Goal: Task Accomplishment & Management: Use online tool/utility

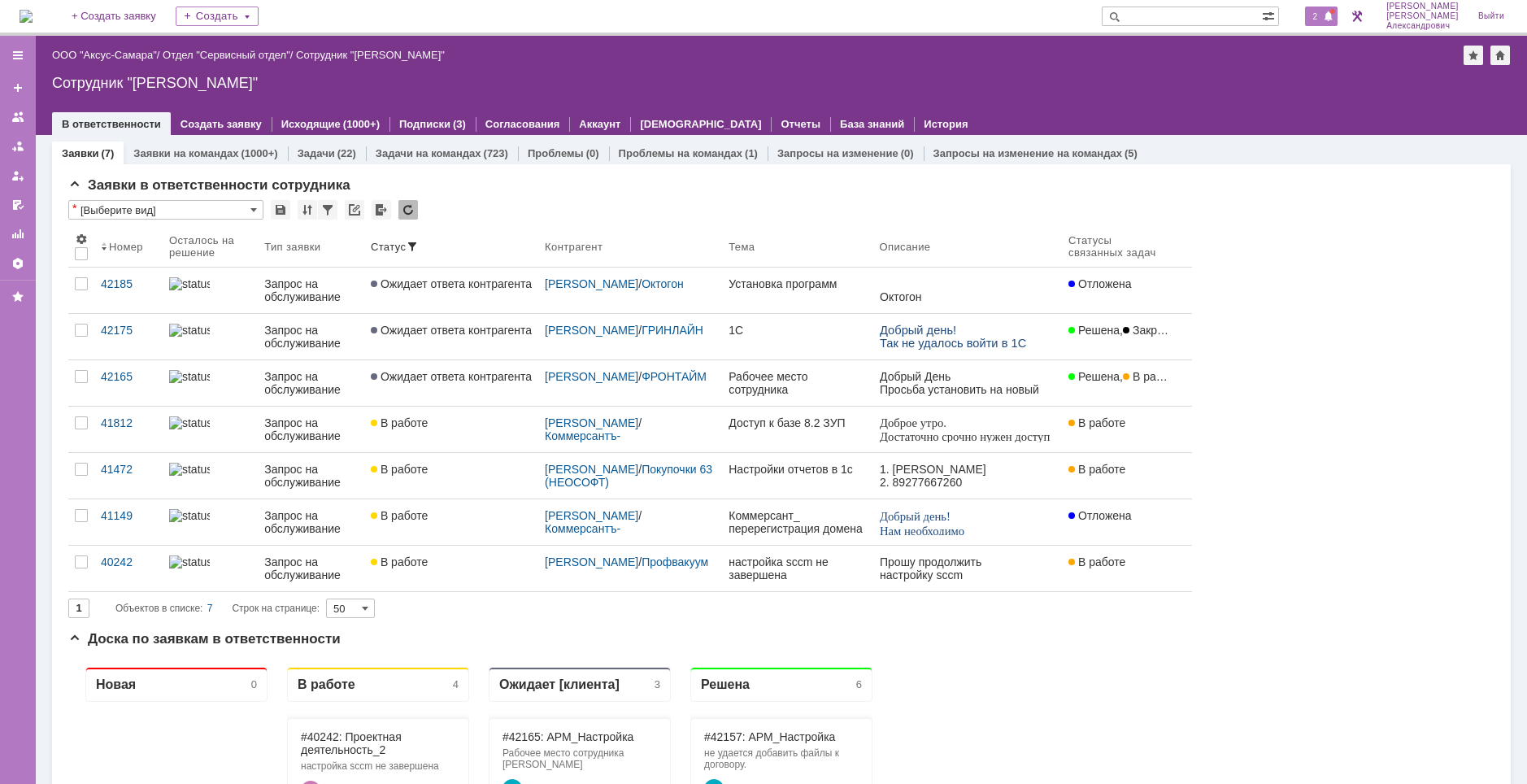
click at [1133, 20] on span at bounding box center [1328, 17] width 11 height 13
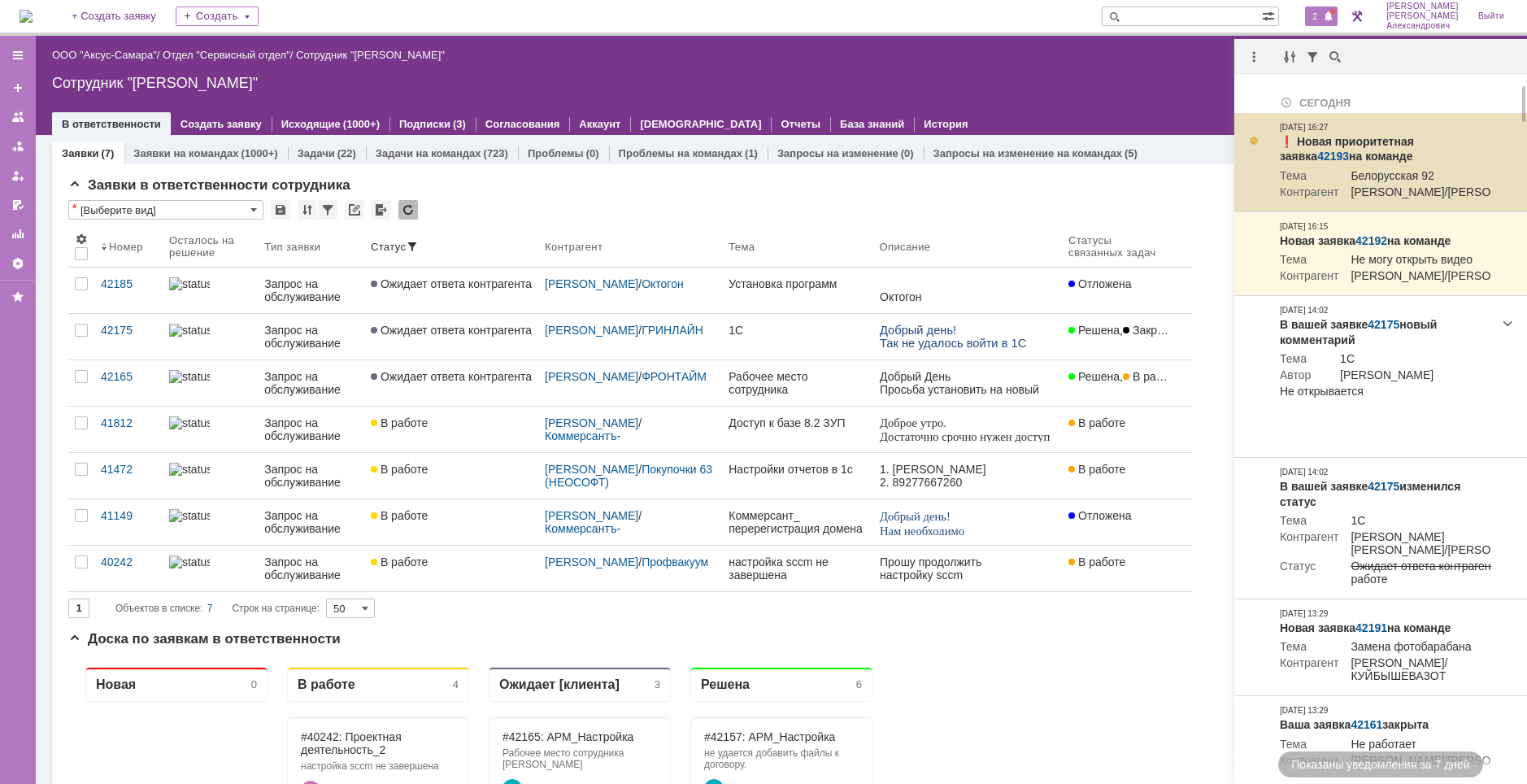
click at [1133, 150] on link "42193" at bounding box center [1333, 156] width 32 height 13
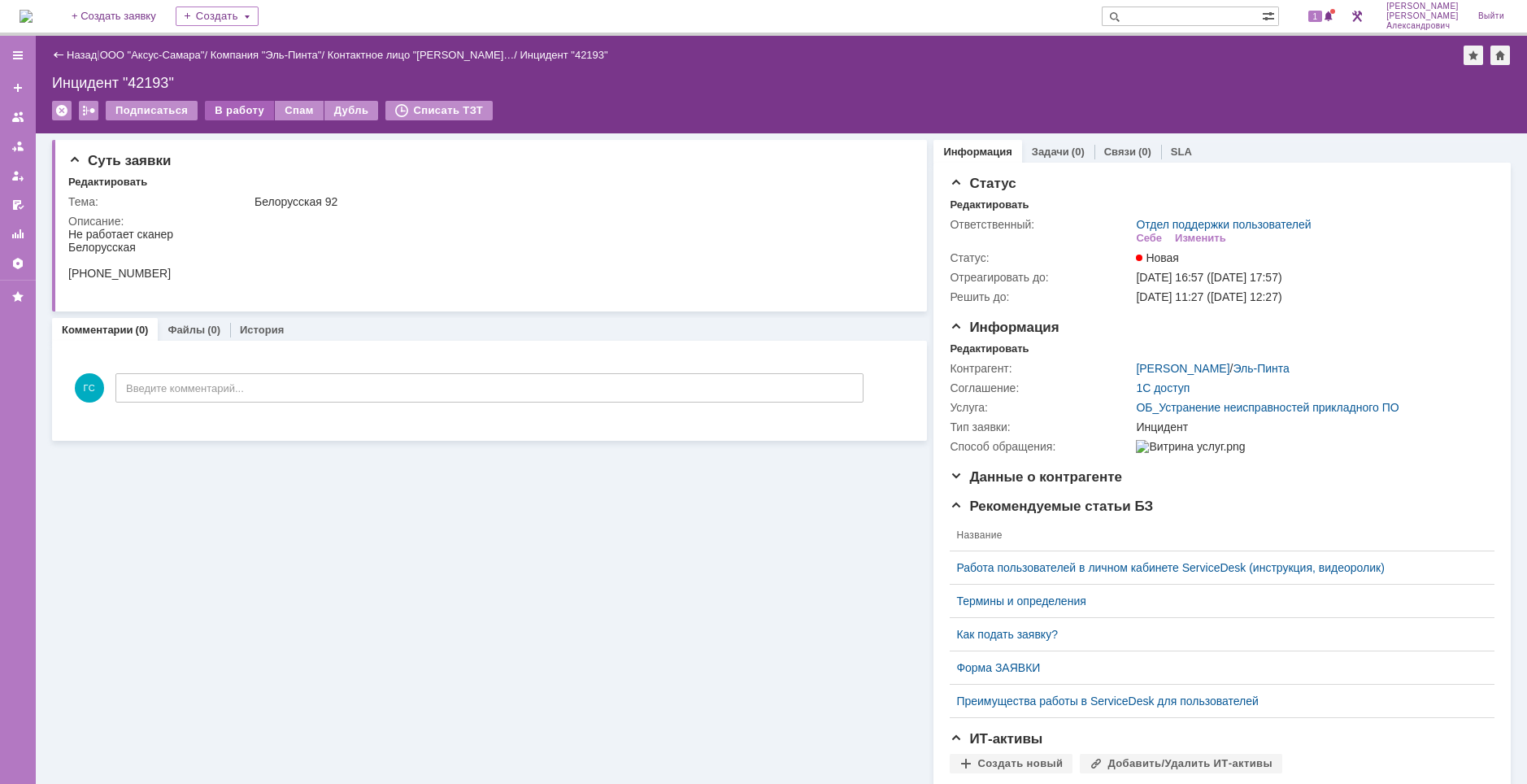
click at [220, 109] on div "В работу" at bounding box center [239, 111] width 69 height 20
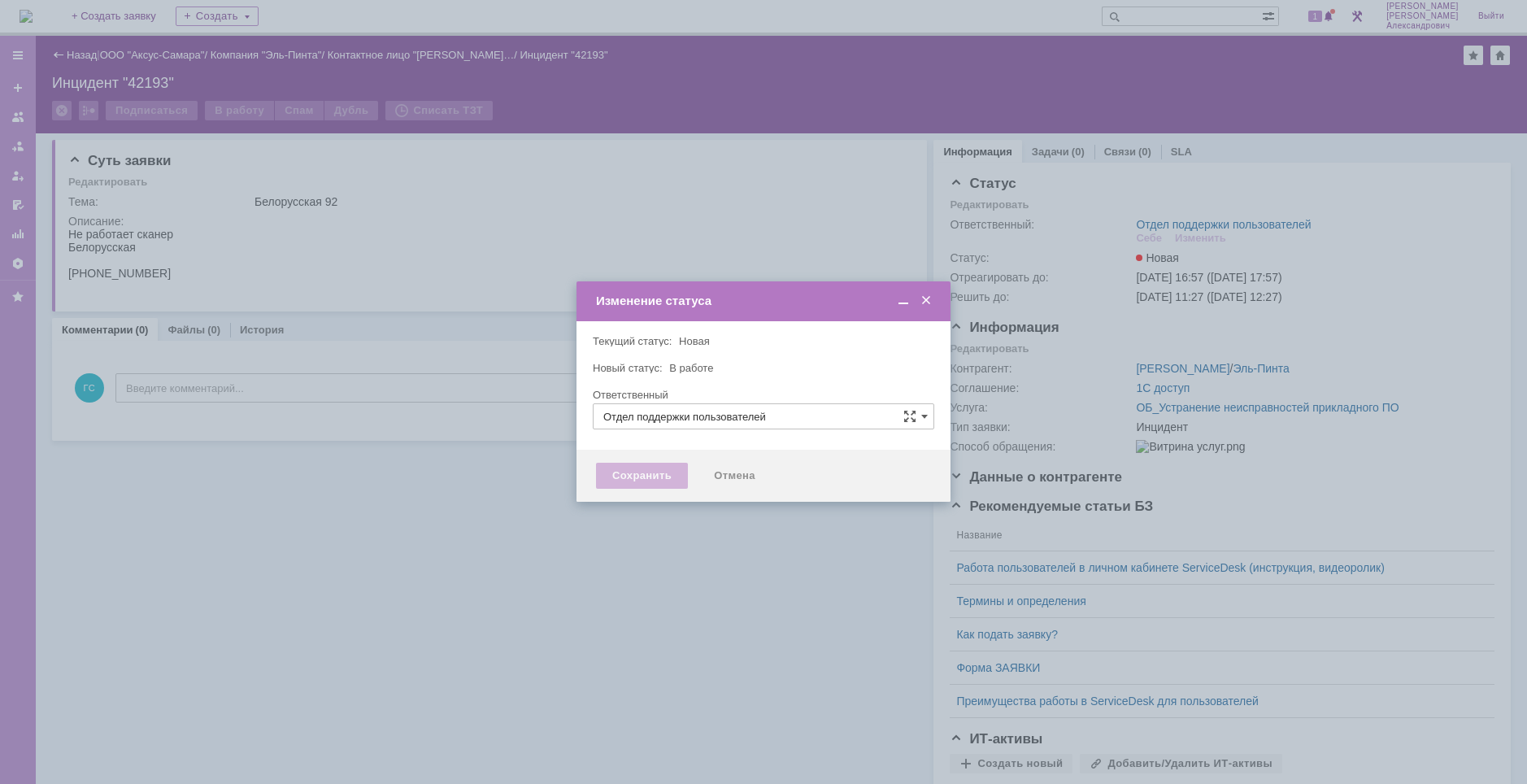
type input "[PERSON_NAME]"
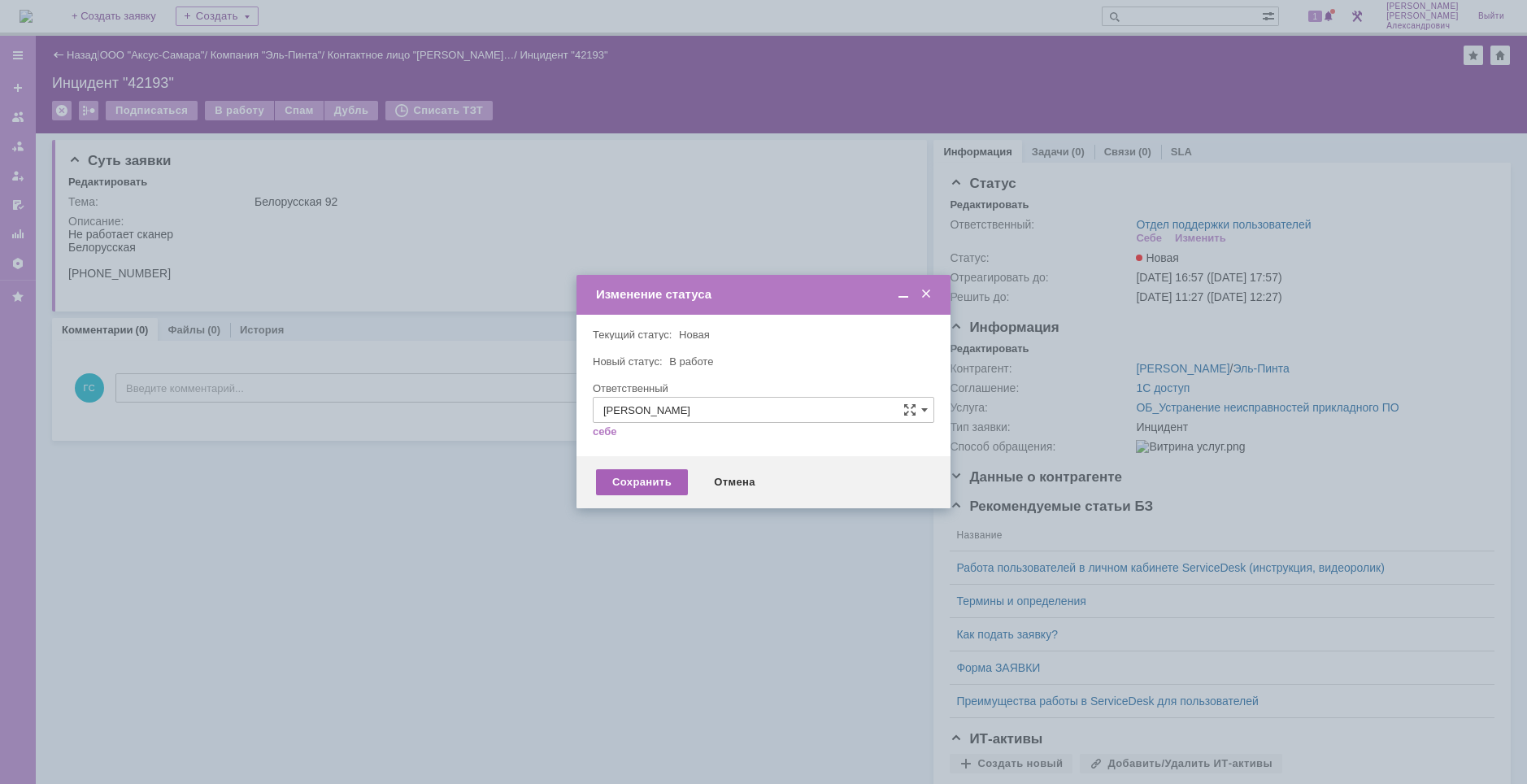
click at [633, 483] on div "Сохранить" at bounding box center [642, 482] width 92 height 26
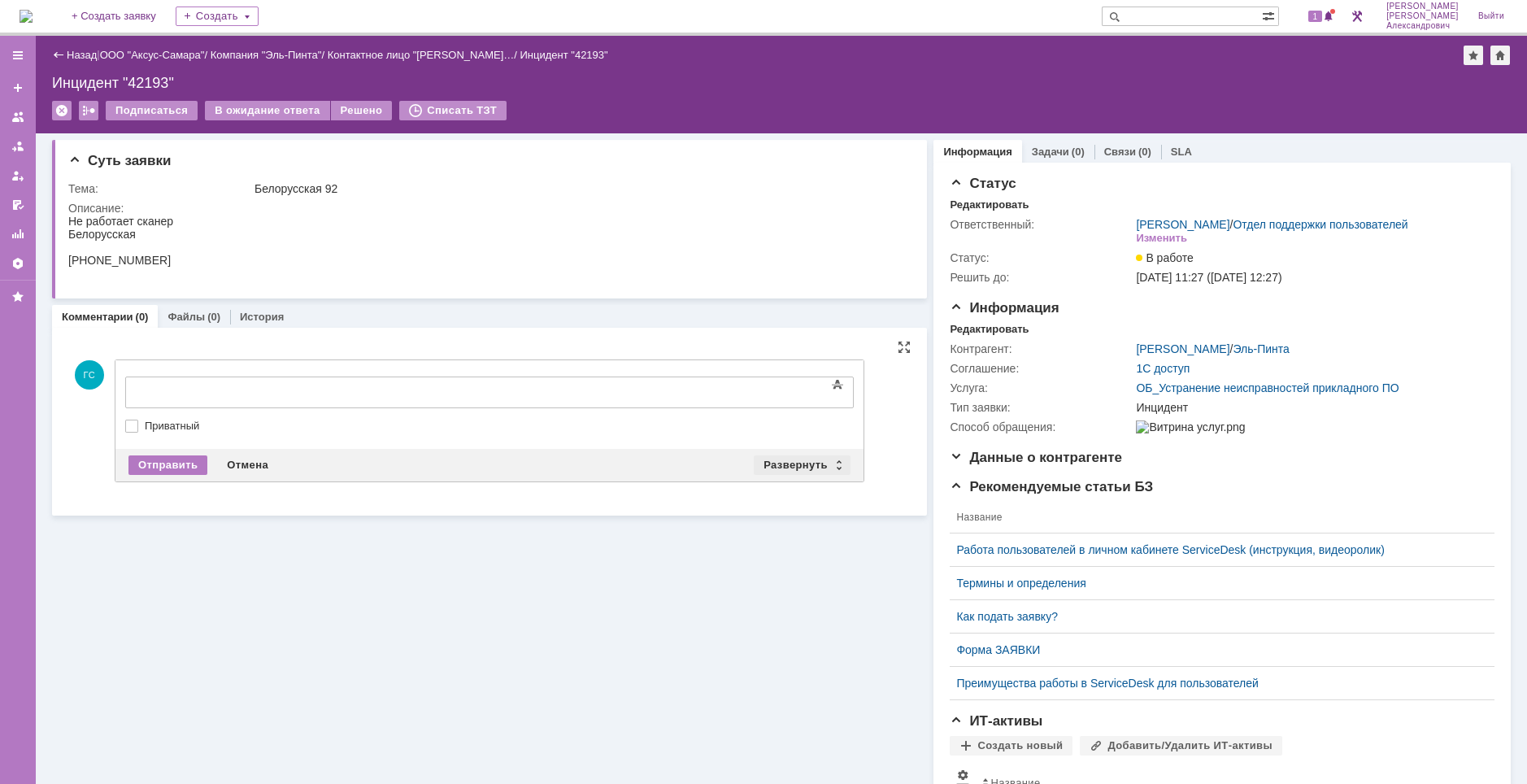
click at [784, 462] on div "Развернуть" at bounding box center [802, 465] width 97 height 20
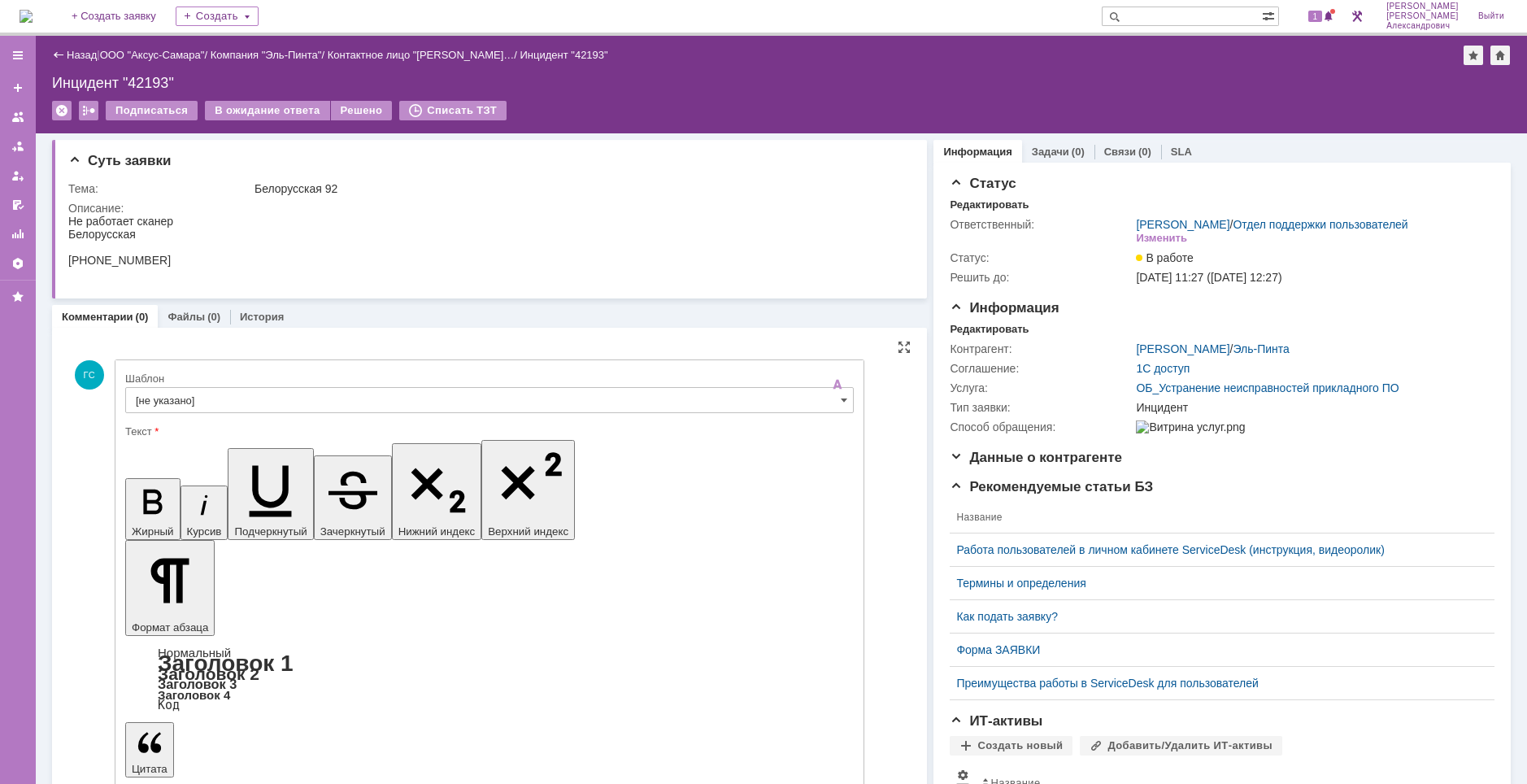
click at [373, 395] on input "[не указано]" at bounding box center [490, 400] width 729 height 26
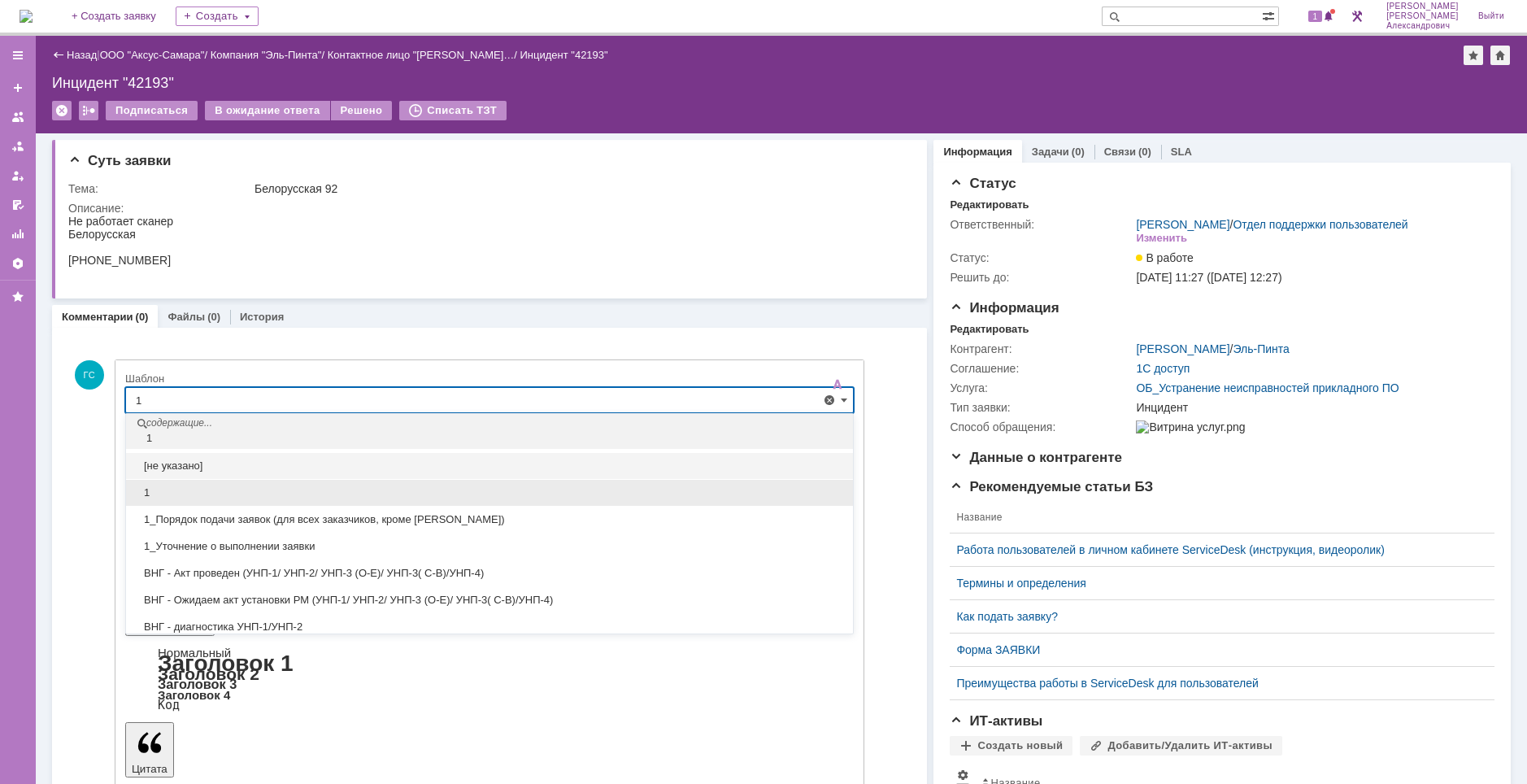
click at [222, 490] on span "1" at bounding box center [490, 493] width 708 height 13
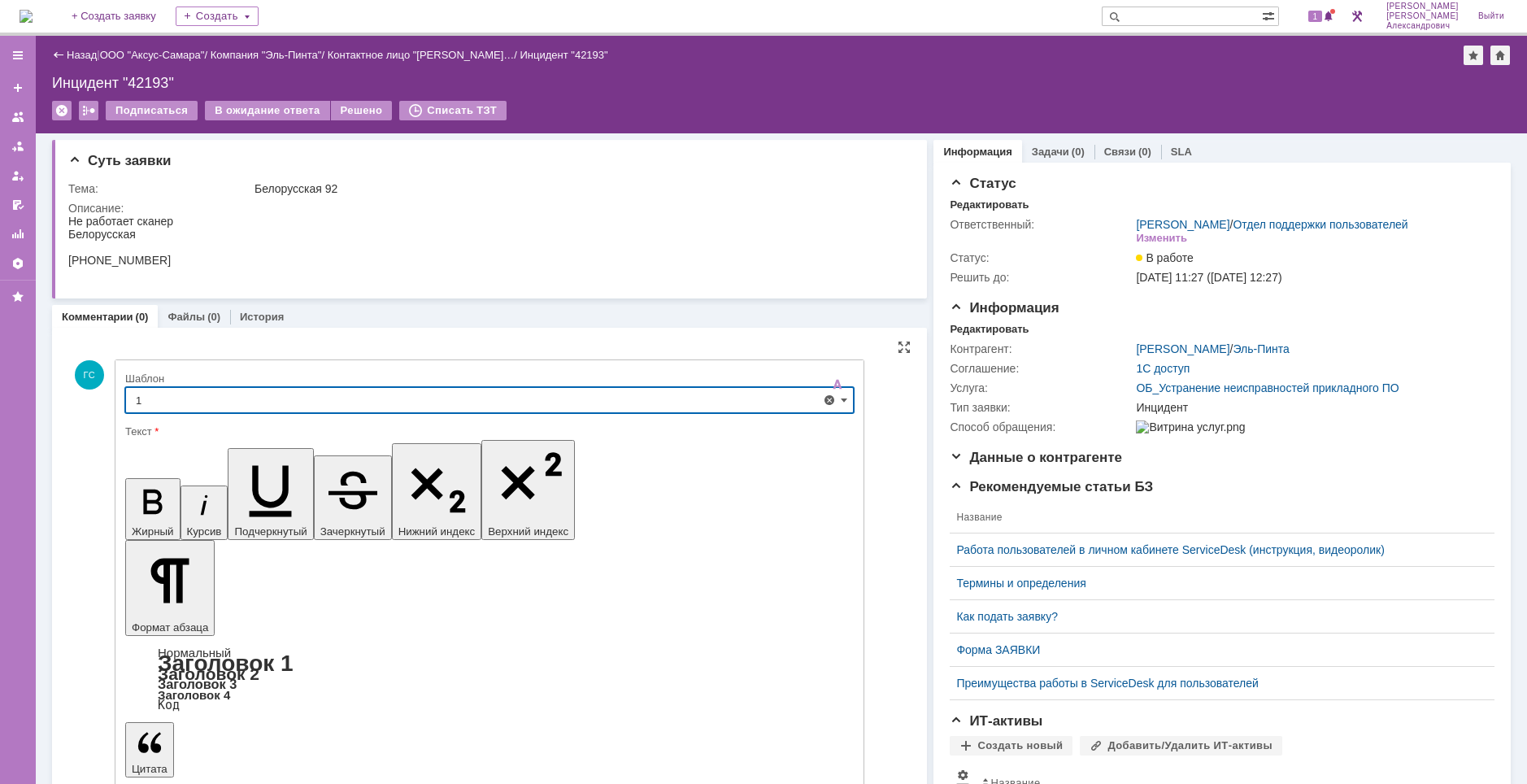
type input "1"
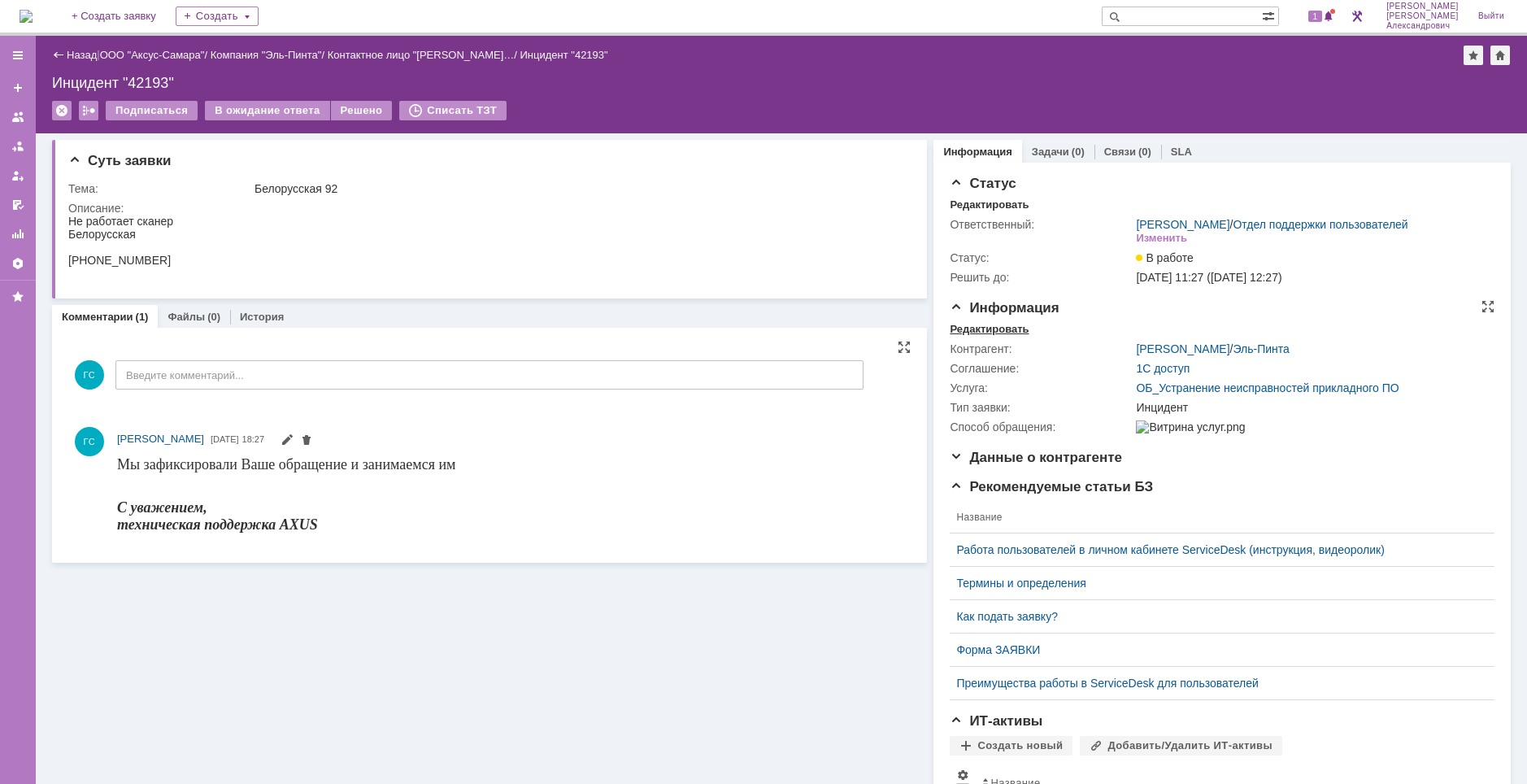
click at [949, 336] on div "Редактировать" at bounding box center [988, 329] width 79 height 13
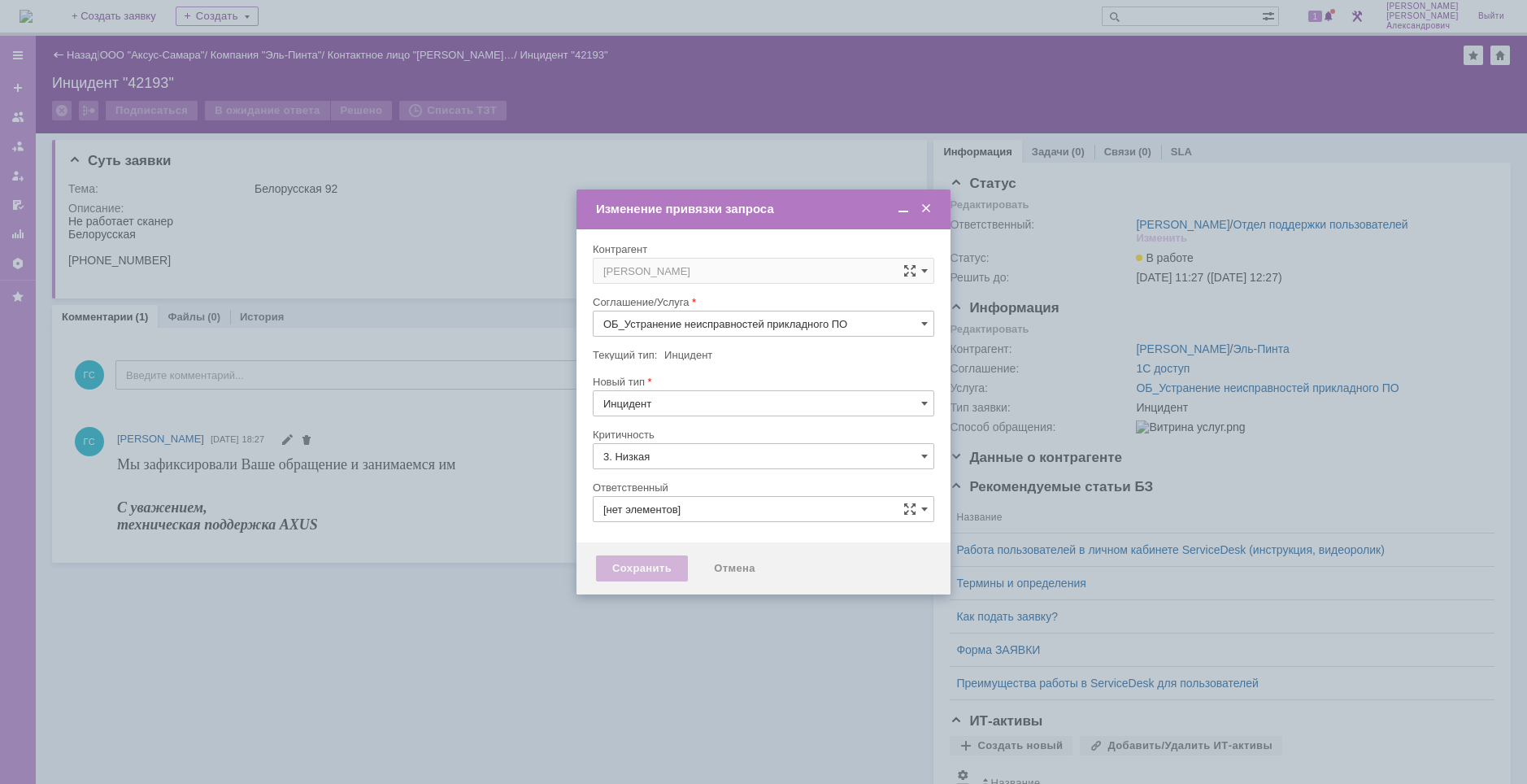
type input "[PERSON_NAME]"
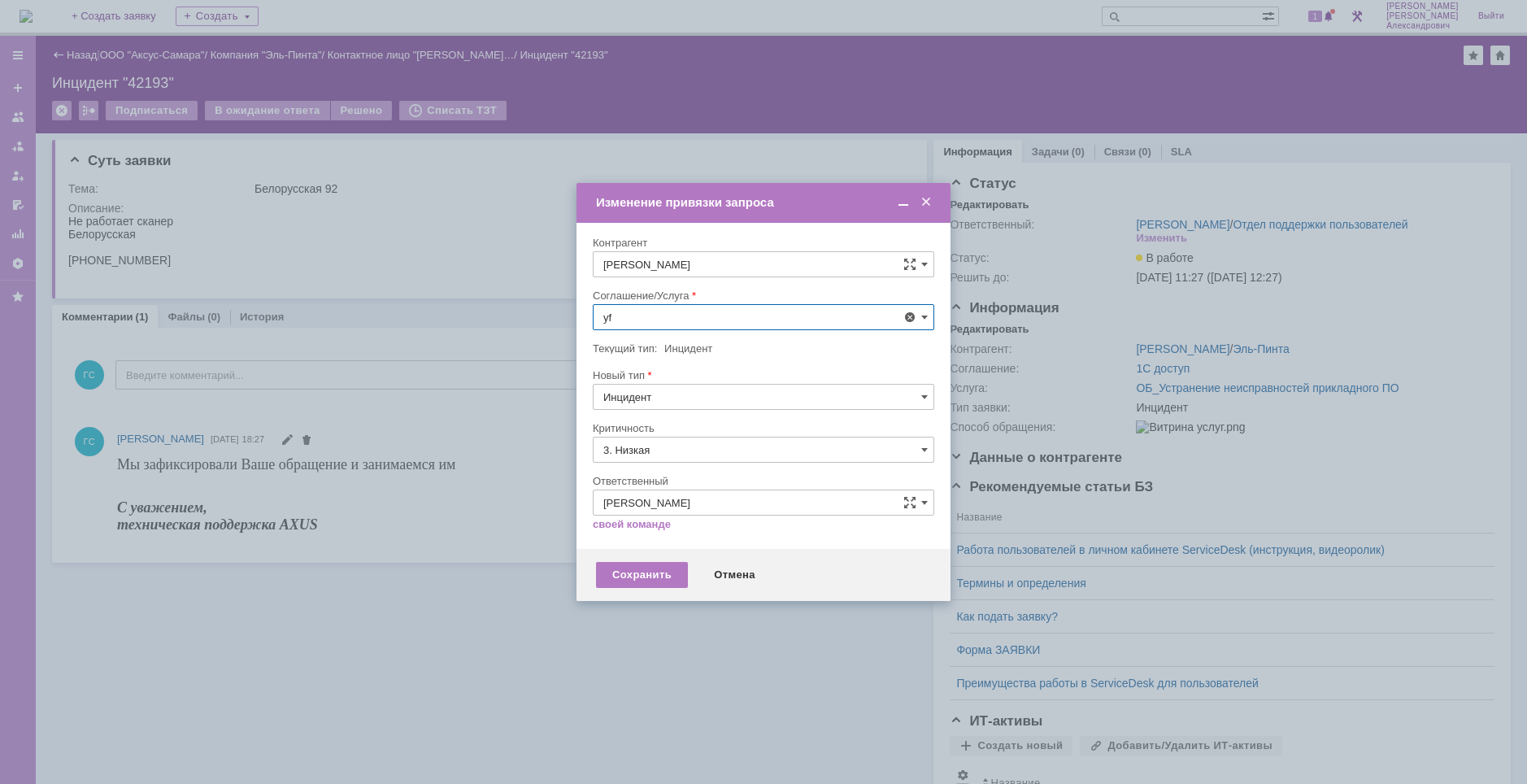
type input "y"
click at [721, 508] on span "АРМ_Настройка" at bounding box center [764, 514] width 321 height 13
type input "АРМ_Настройка"
click at [705, 455] on input "3. Низкая" at bounding box center [764, 450] width 342 height 26
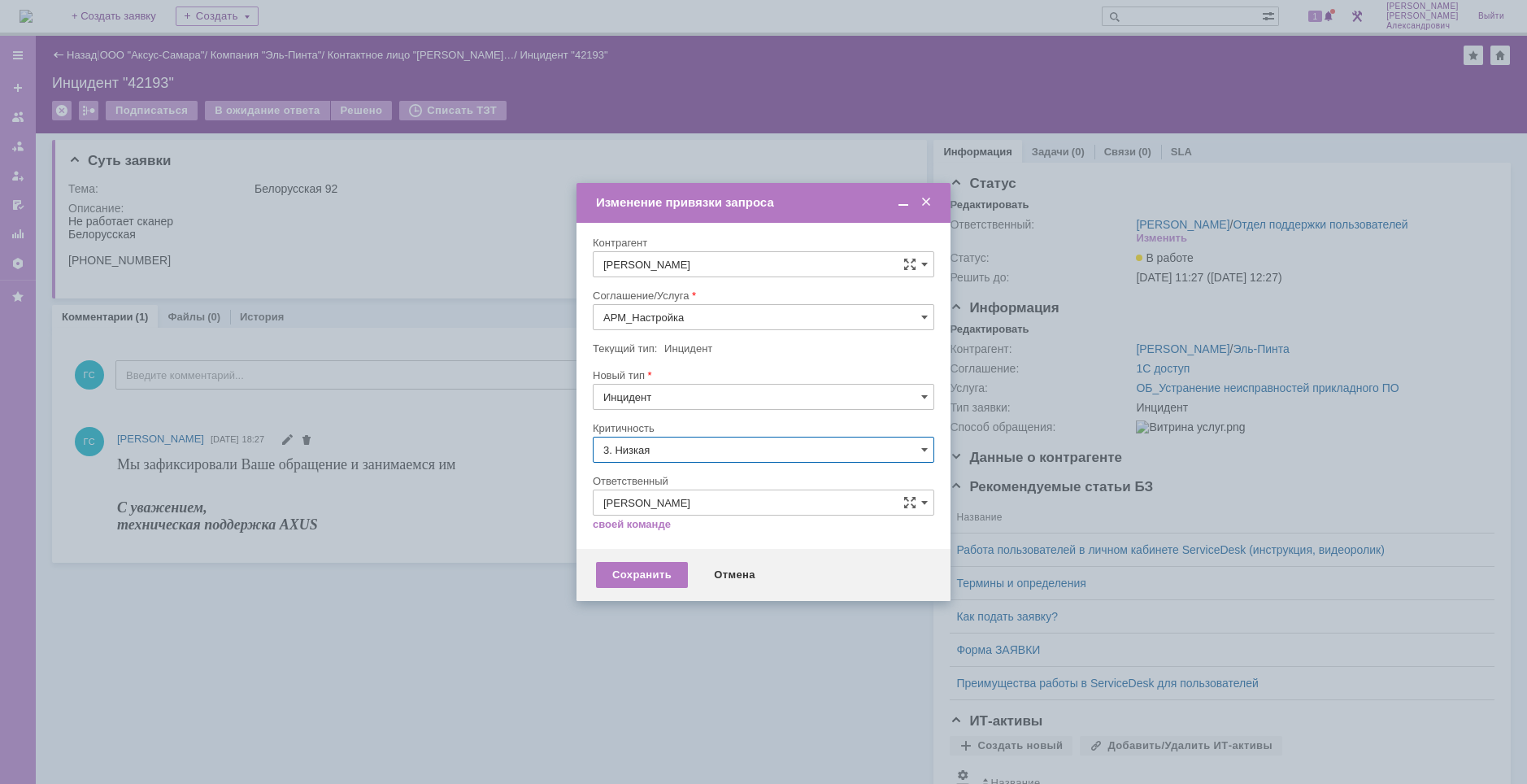
click at [670, 479] on span "[не указано]" at bounding box center [764, 480] width 321 height 13
type input "[не указано]"
click at [642, 569] on div "Сохранить" at bounding box center [642, 575] width 92 height 26
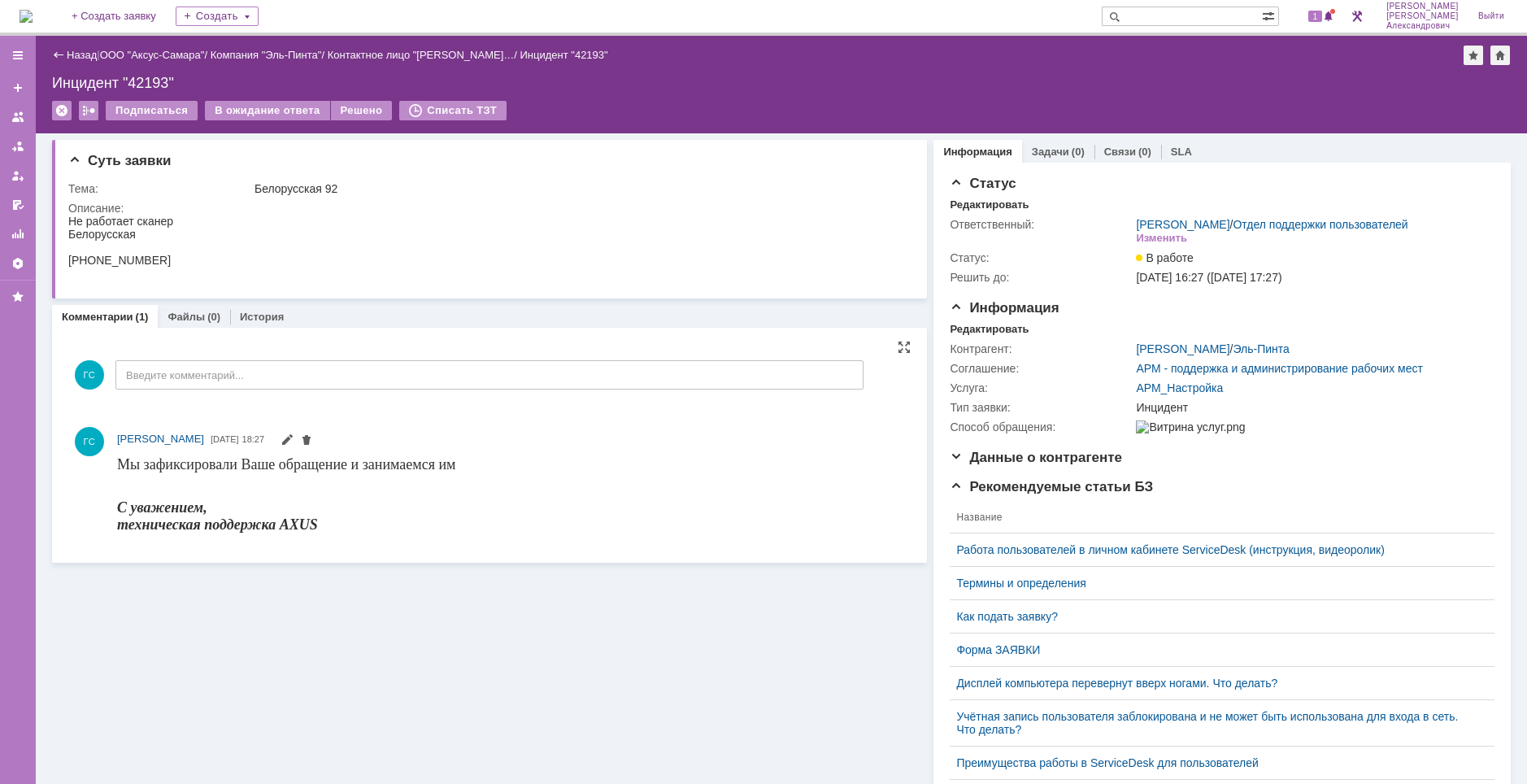
scroll to position [0, 0]
click at [1056, 151] on link "Задачи" at bounding box center [1050, 151] width 37 height 12
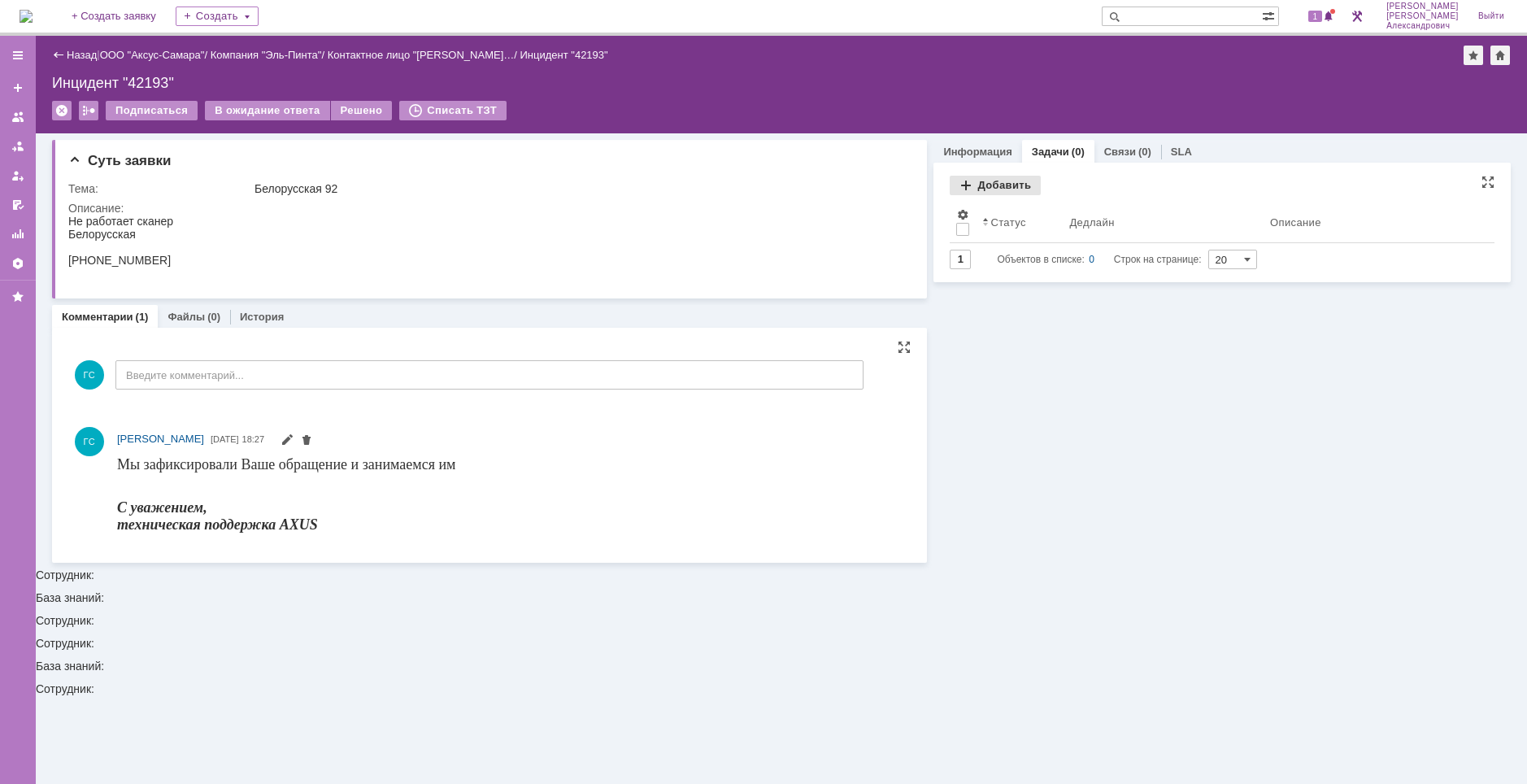
click at [991, 183] on div "Добавить" at bounding box center [995, 185] width 91 height 20
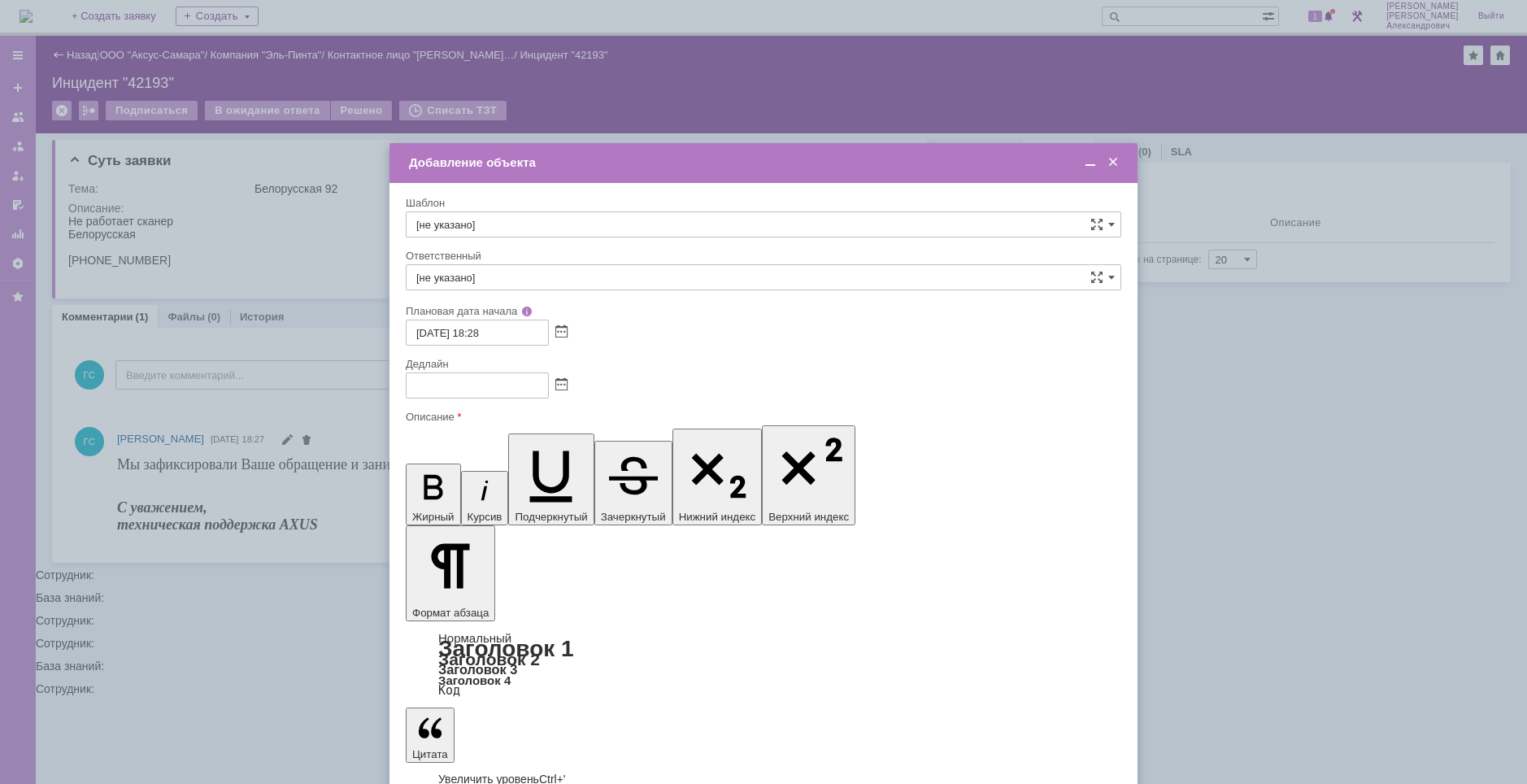
click at [533, 274] on input "[не указано]" at bounding box center [764, 277] width 716 height 26
click at [517, 391] on span "[PERSON_NAME]" at bounding box center [764, 396] width 695 height 13
type input "[PERSON_NAME]"
click at [1092, 167] on span at bounding box center [1090, 163] width 16 height 15
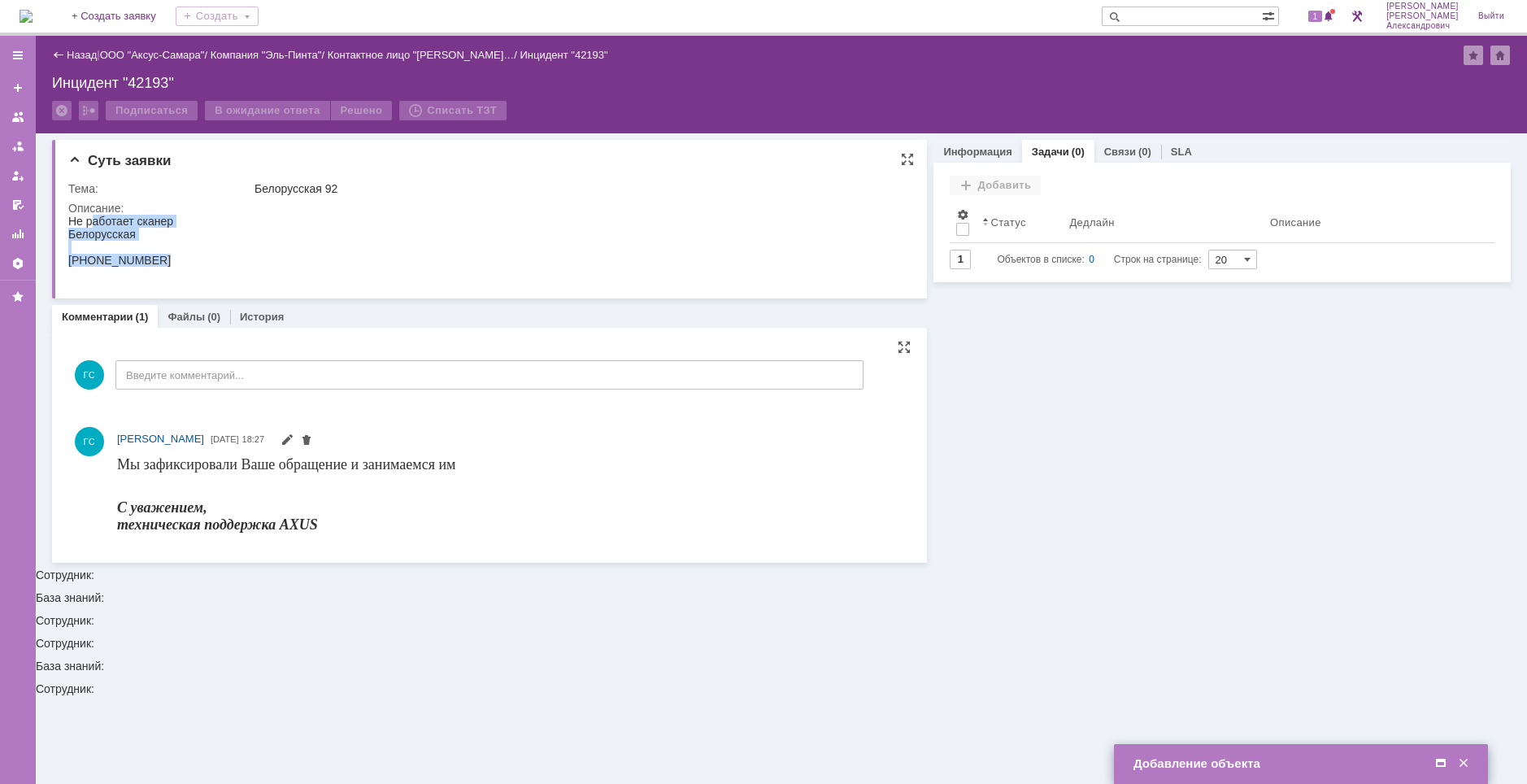
drag, startPoint x: 70, startPoint y: 218, endPoint x: 192, endPoint y: 271, distance: 133.0
click at [192, 271] on html "Не работает сканер Белорусская [PHONE_NUMBER]" at bounding box center [483, 247] width 830 height 65
copy body "Не работает сканер Белорусская [PHONE_NUMBER]"
click at [1441, 764] on span at bounding box center [1441, 764] width 16 height 15
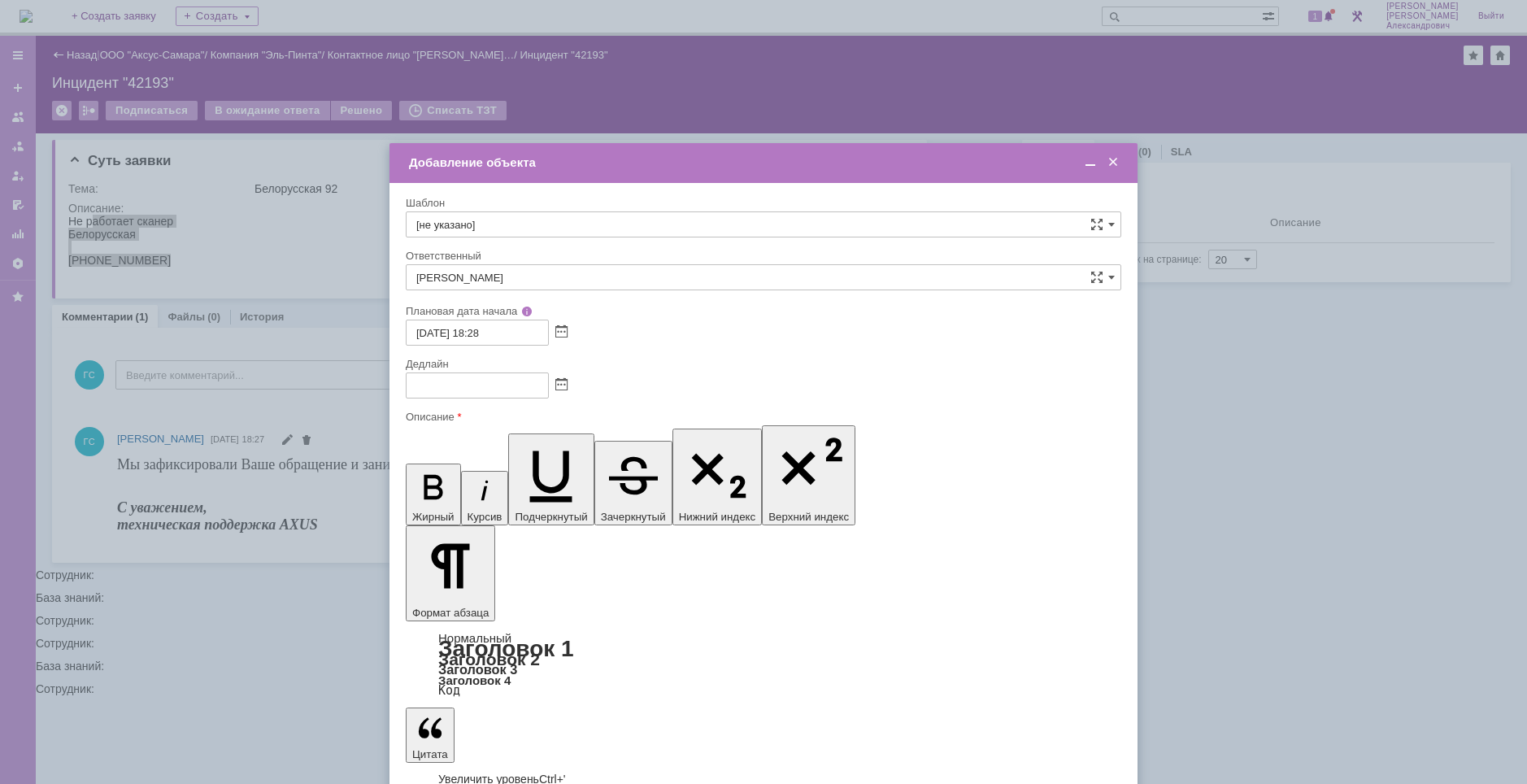
click at [559, 381] on span at bounding box center [561, 385] width 12 height 13
click at [516, 467] on div "10" at bounding box center [517, 466] width 16 height 14
type input "[DATE] 18:28"
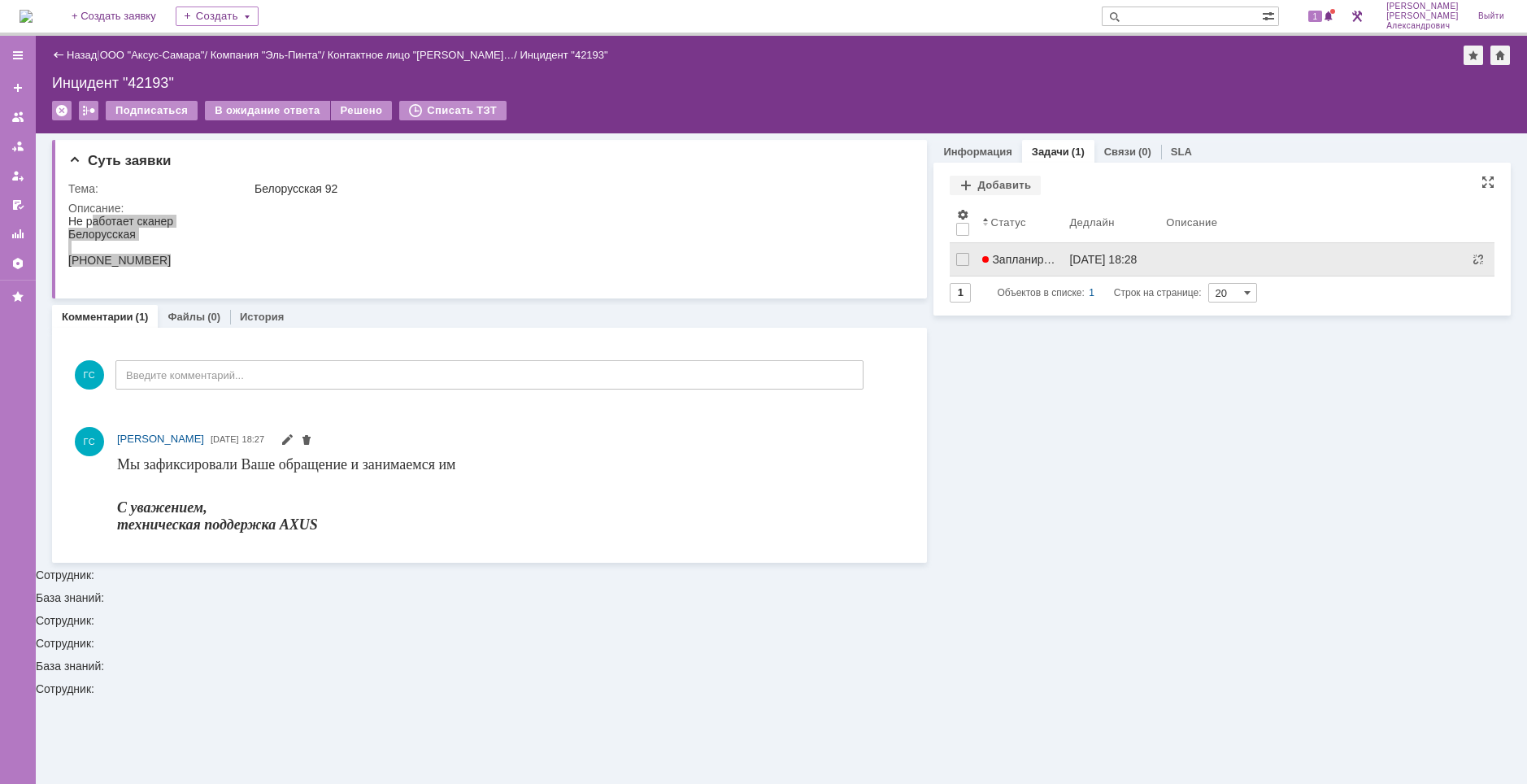
click at [1058, 268] on link "Запланирована" at bounding box center [1019, 259] width 87 height 33
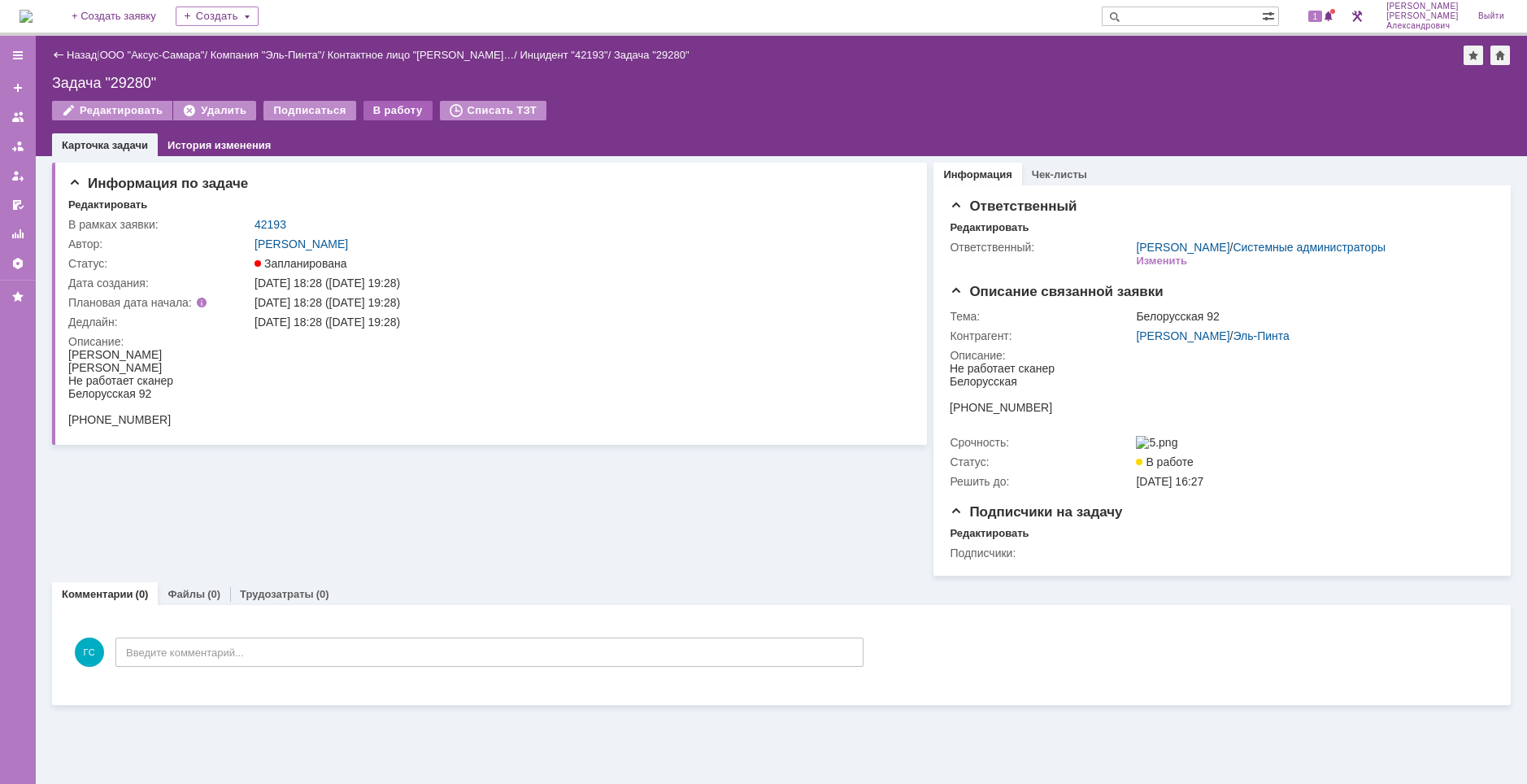
click at [395, 117] on div "В работу" at bounding box center [398, 111] width 69 height 20
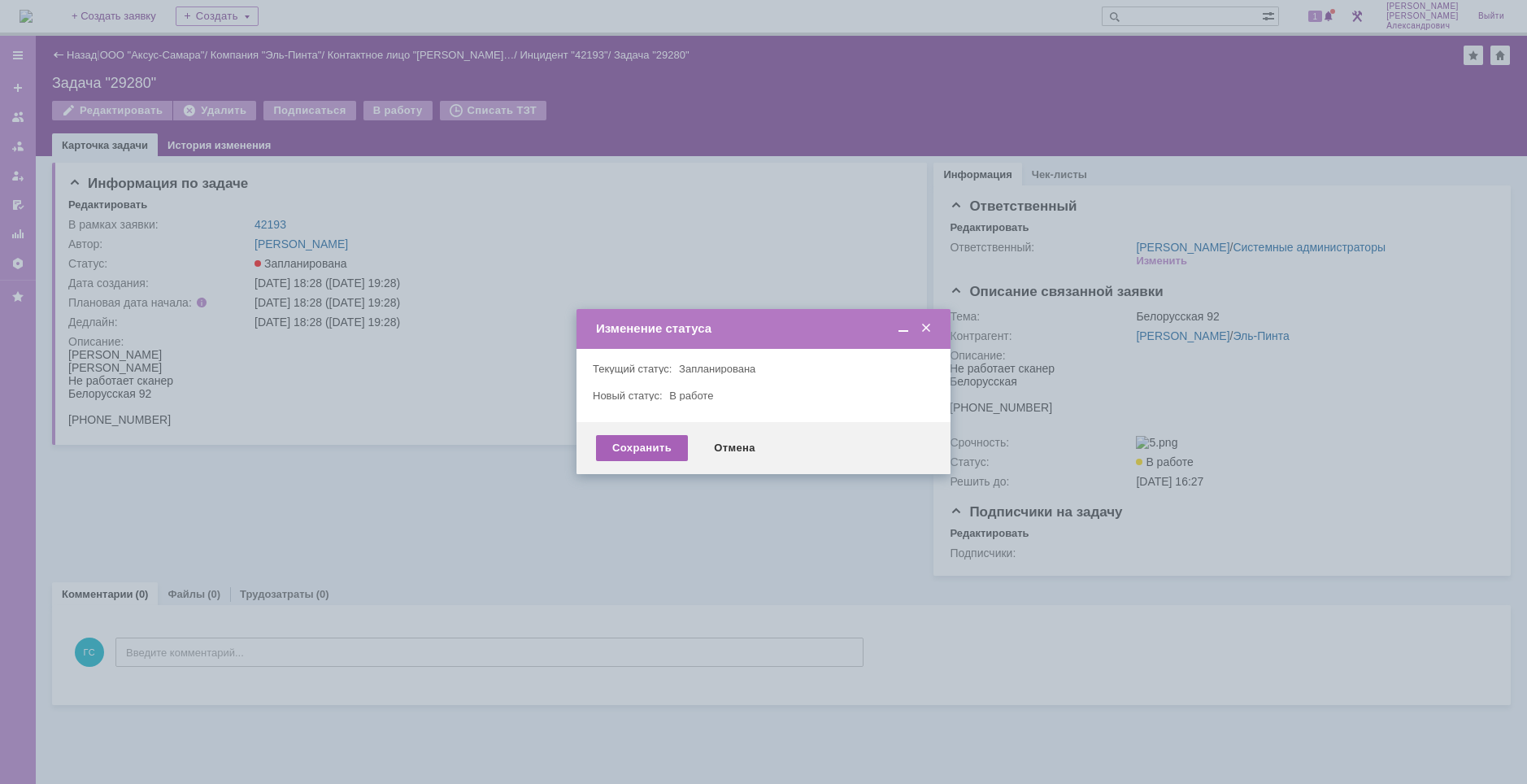
click at [618, 455] on div "Сохранить" at bounding box center [642, 448] width 92 height 26
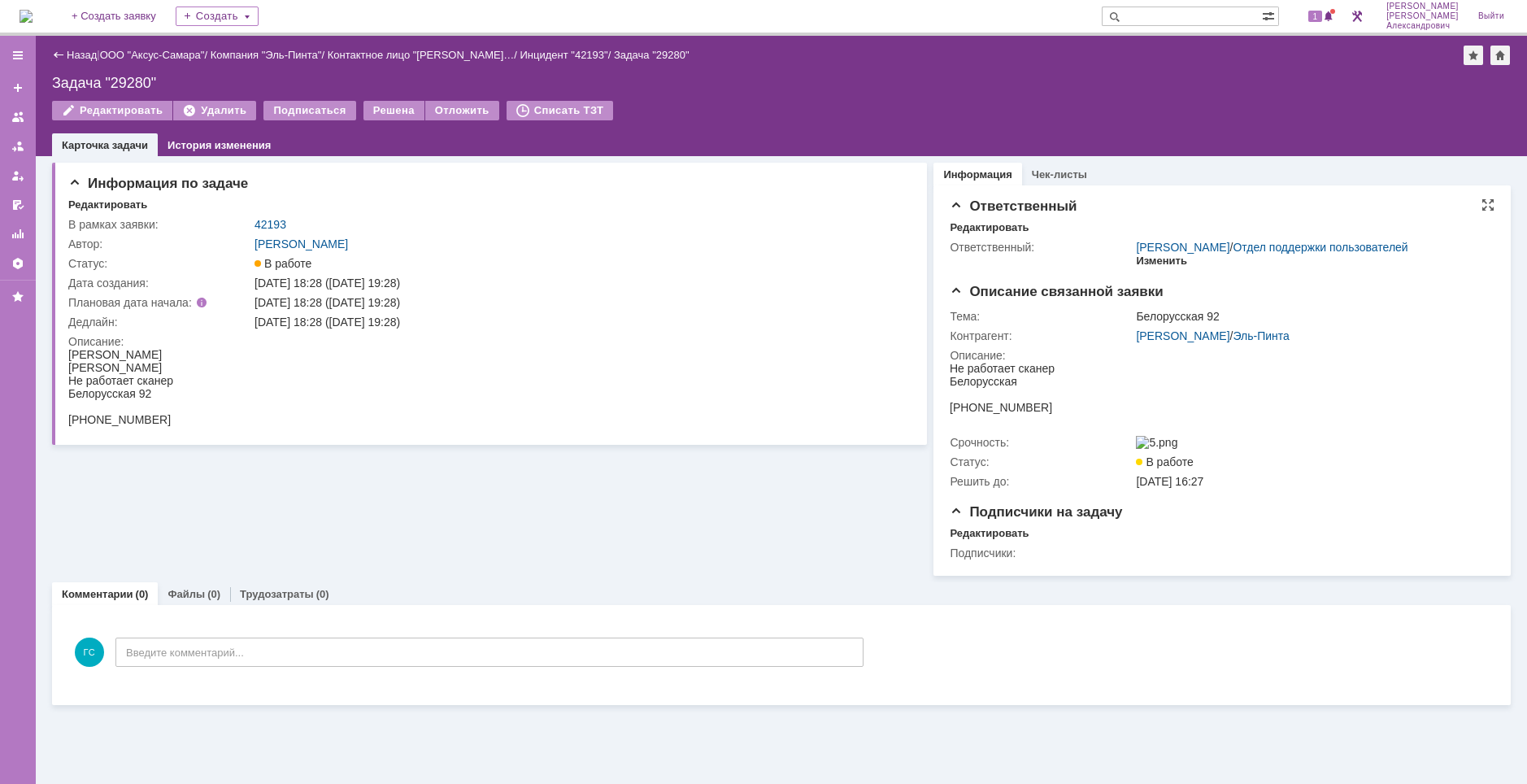
click at [1155, 268] on div "Изменить" at bounding box center [1161, 261] width 51 height 13
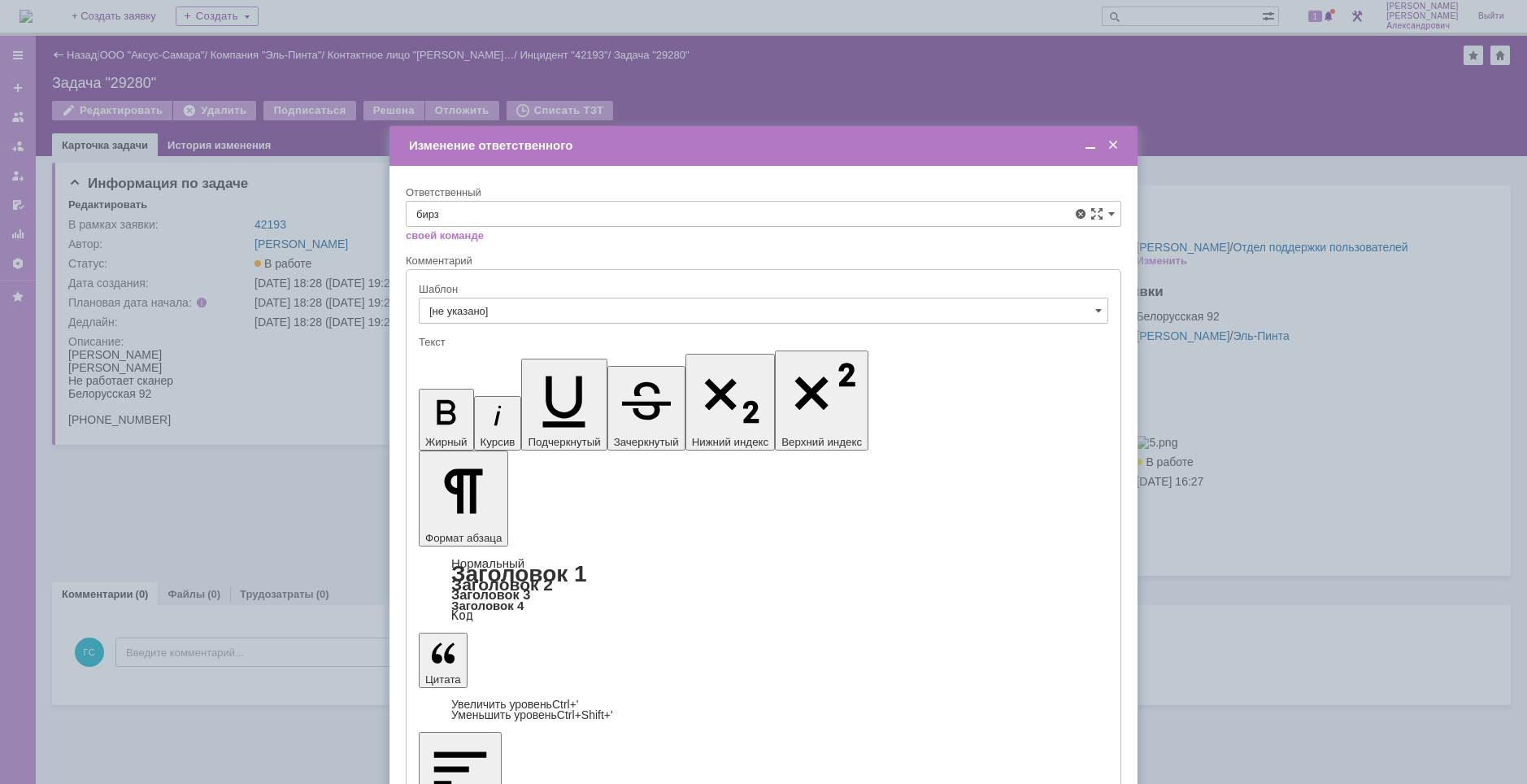
click at [787, 340] on div "[PERSON_NAME]" at bounding box center [764, 333] width 714 height 26
type input "[PERSON_NAME]"
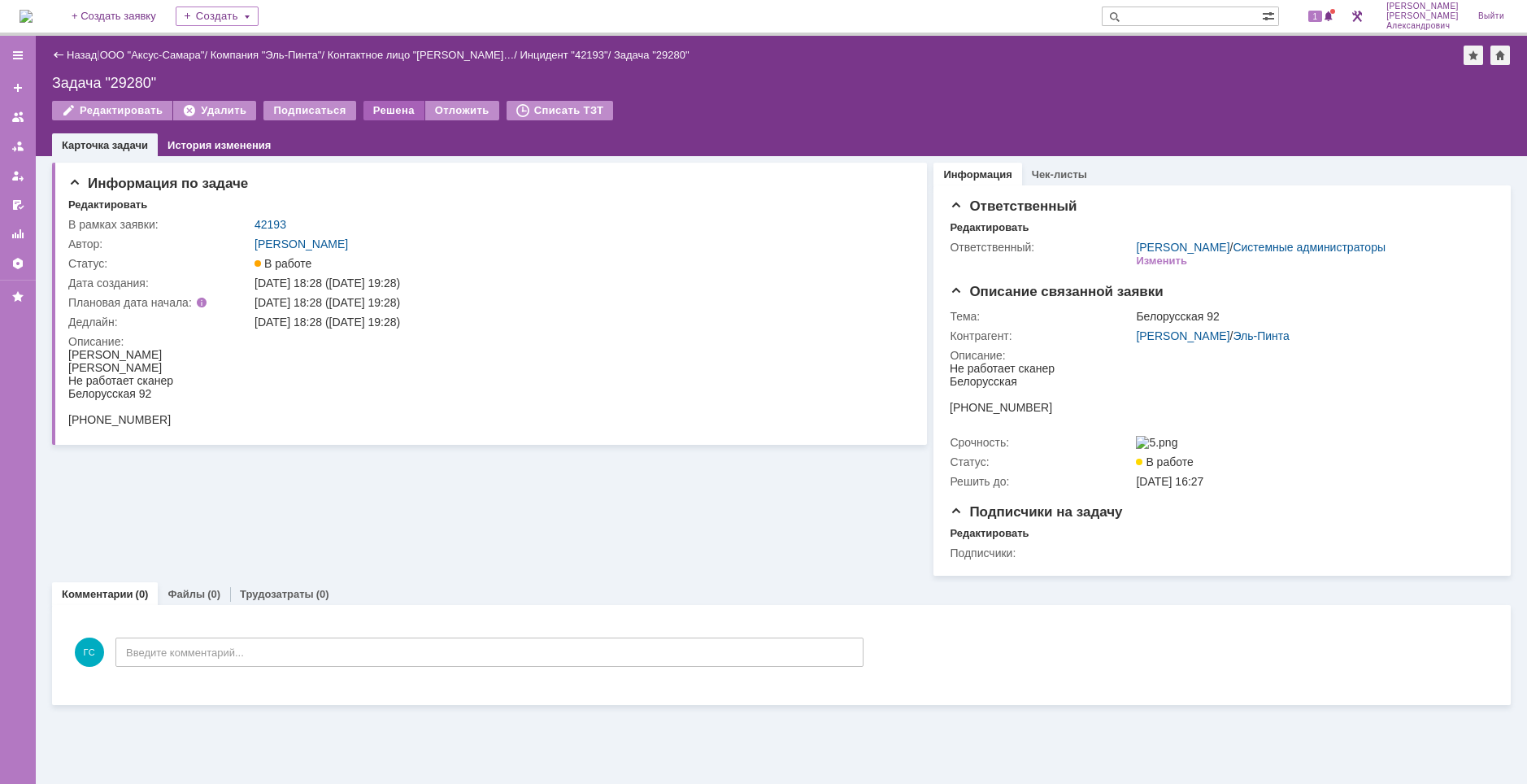
click at [377, 113] on div "Решена" at bounding box center [394, 111] width 61 height 20
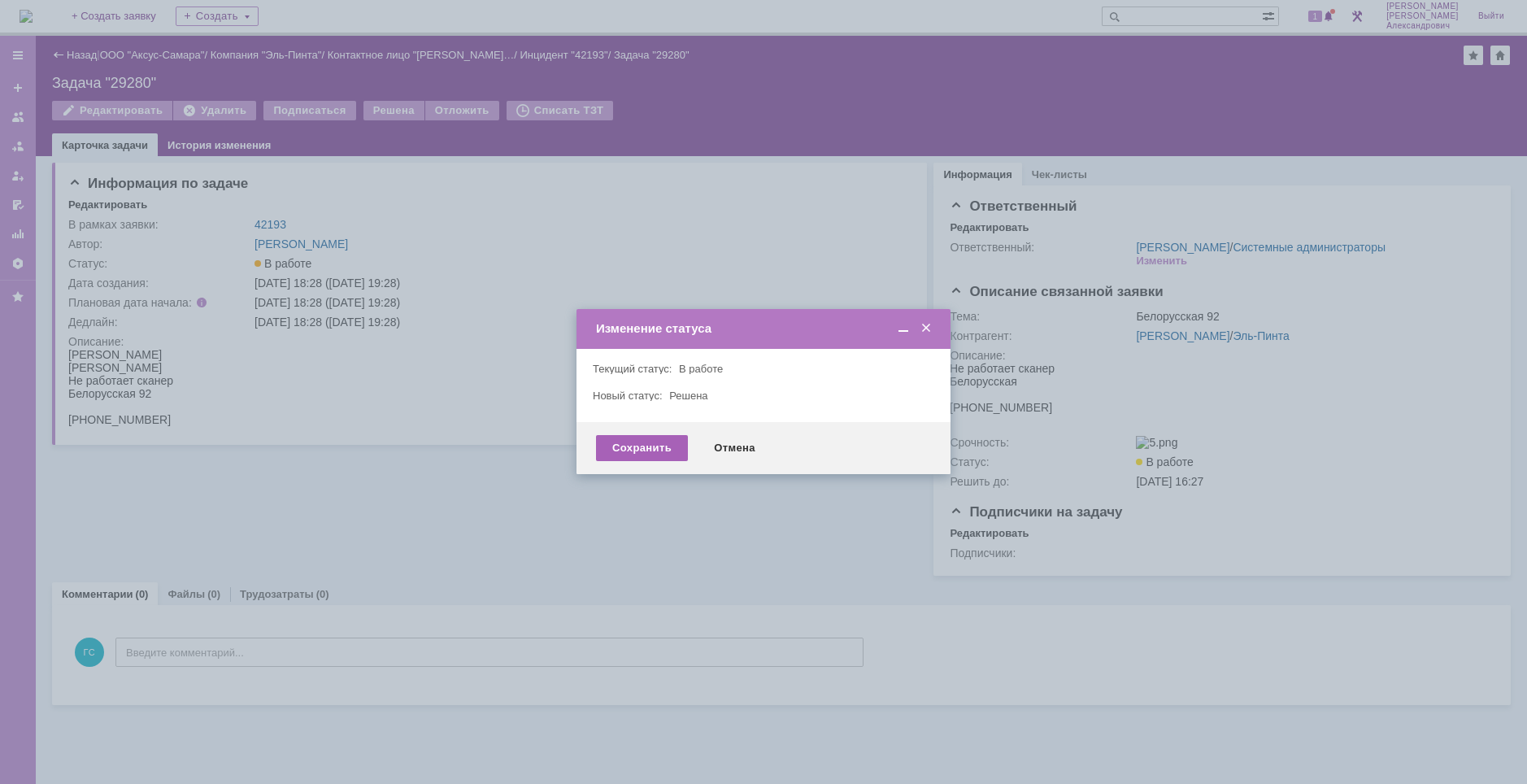
click at [623, 439] on div "Сохранить" at bounding box center [642, 448] width 92 height 26
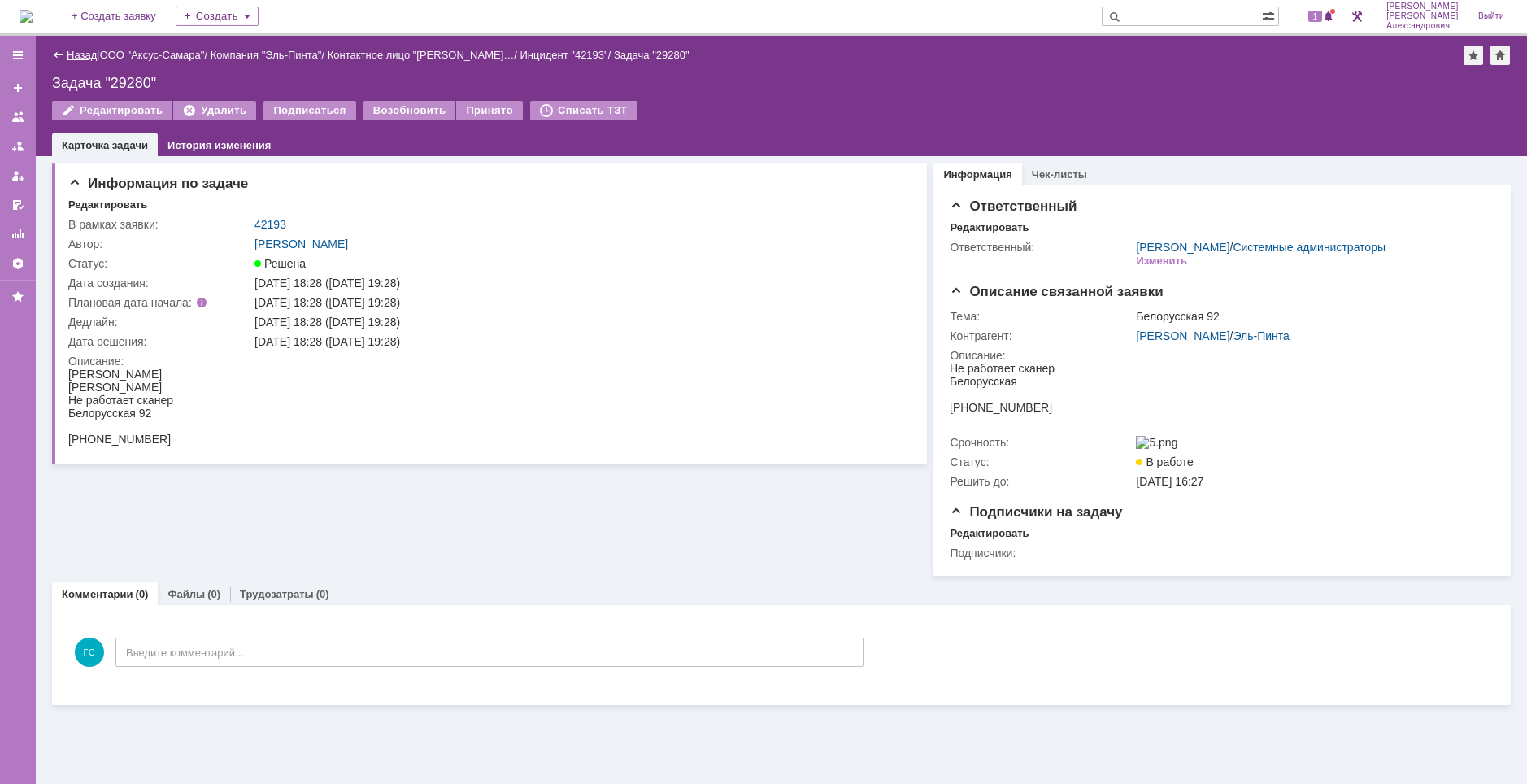
click at [81, 49] on link "Назад" at bounding box center [81, 54] width 30 height 12
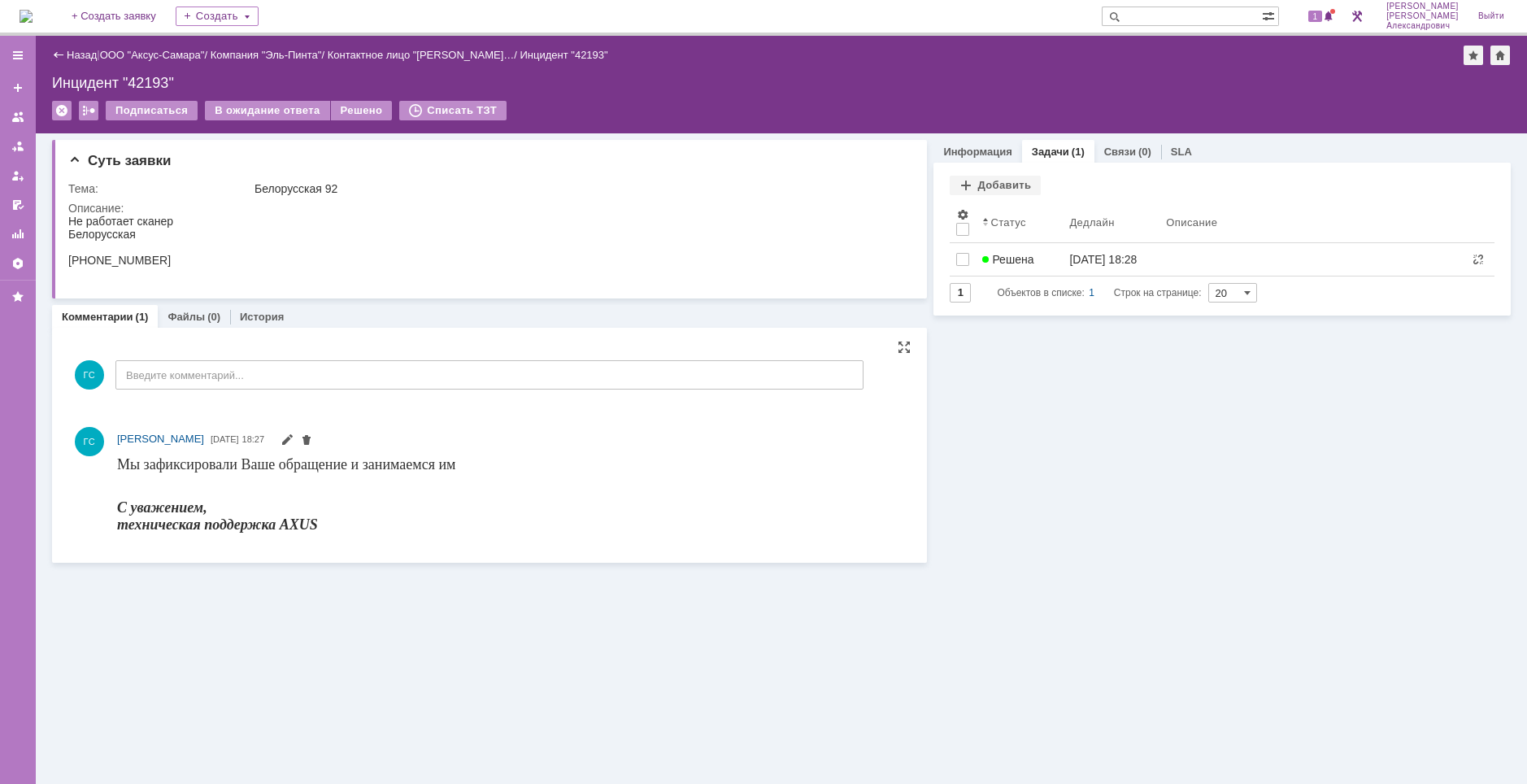
click at [225, 390] on div "ГС Введите комментарий..." at bounding box center [466, 377] width 796 height 76
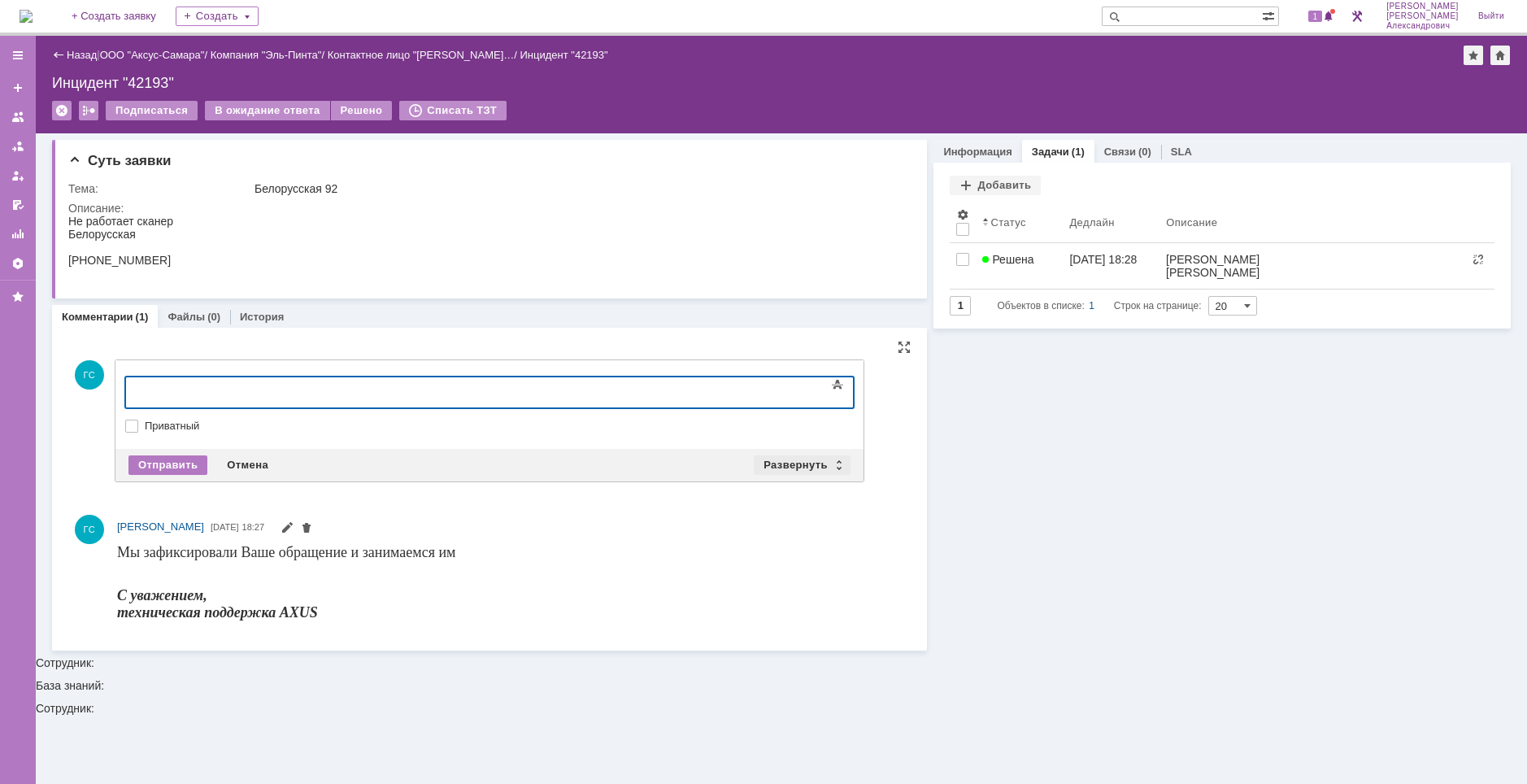
click at [817, 466] on div "Развернуть" at bounding box center [802, 465] width 97 height 20
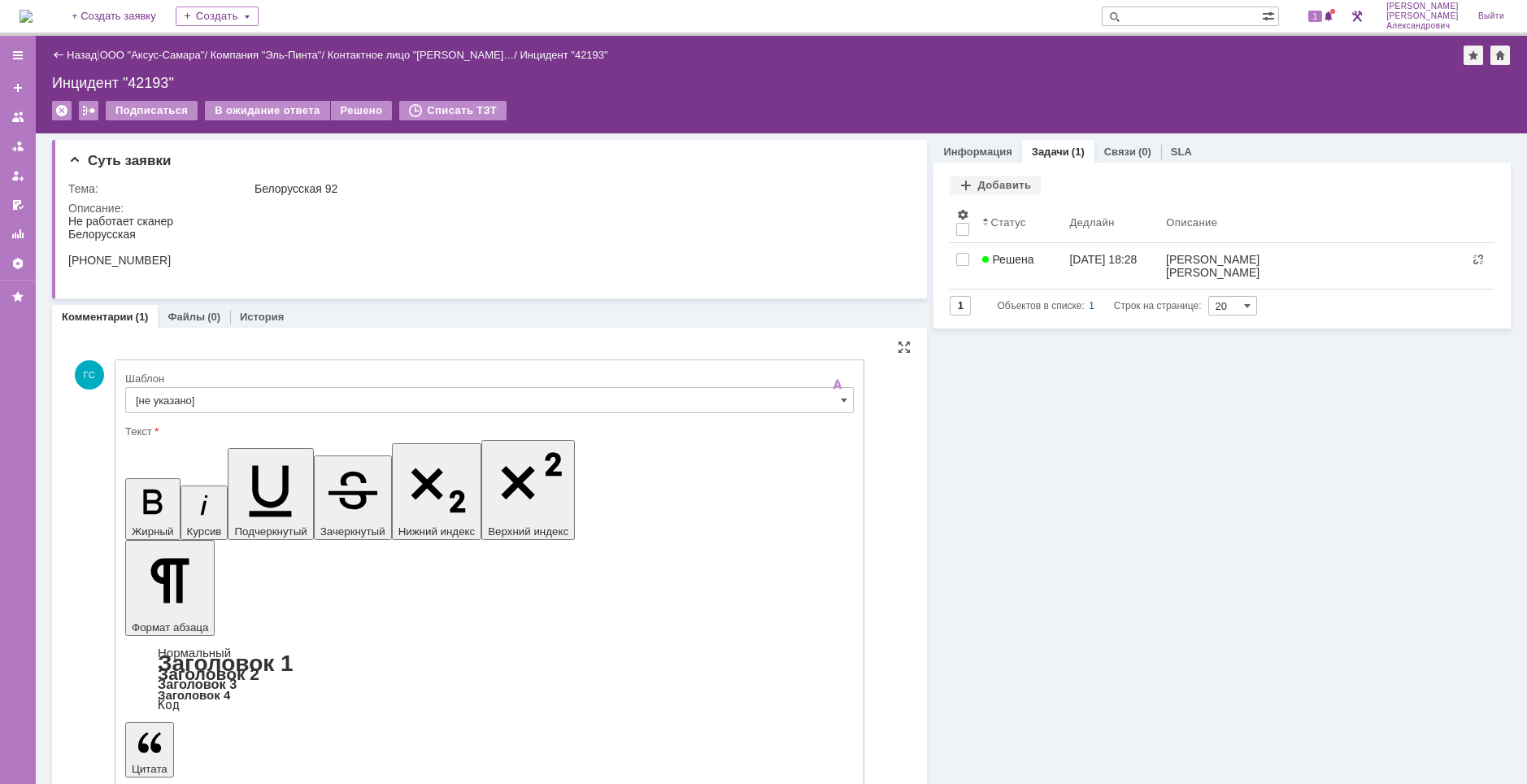
click at [438, 409] on input "[не указано]" at bounding box center [490, 400] width 729 height 26
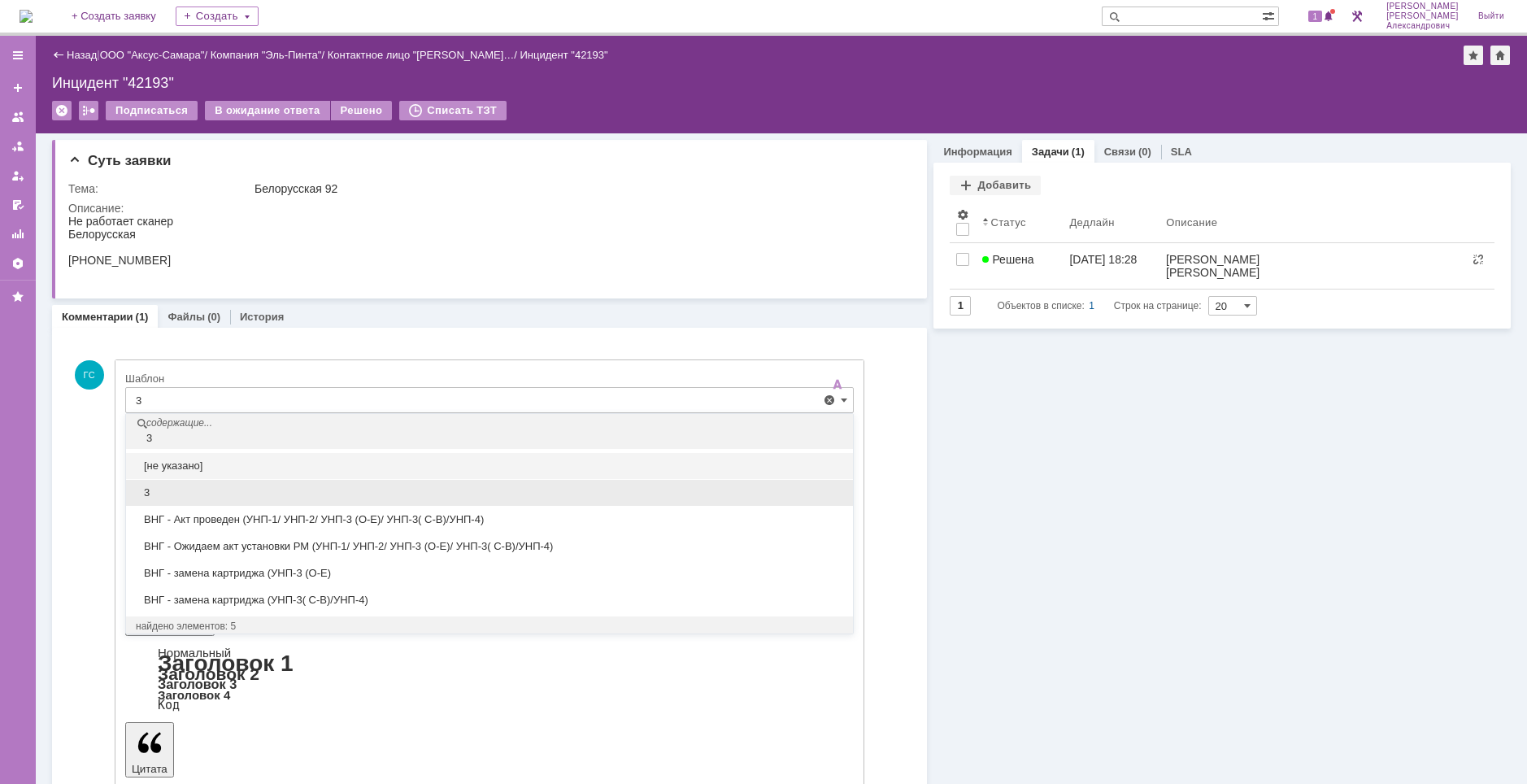
drag, startPoint x: 283, startPoint y: 496, endPoint x: 156, endPoint y: 33, distance: 480.1
click at [283, 496] on span "3" at bounding box center [490, 493] width 708 height 13
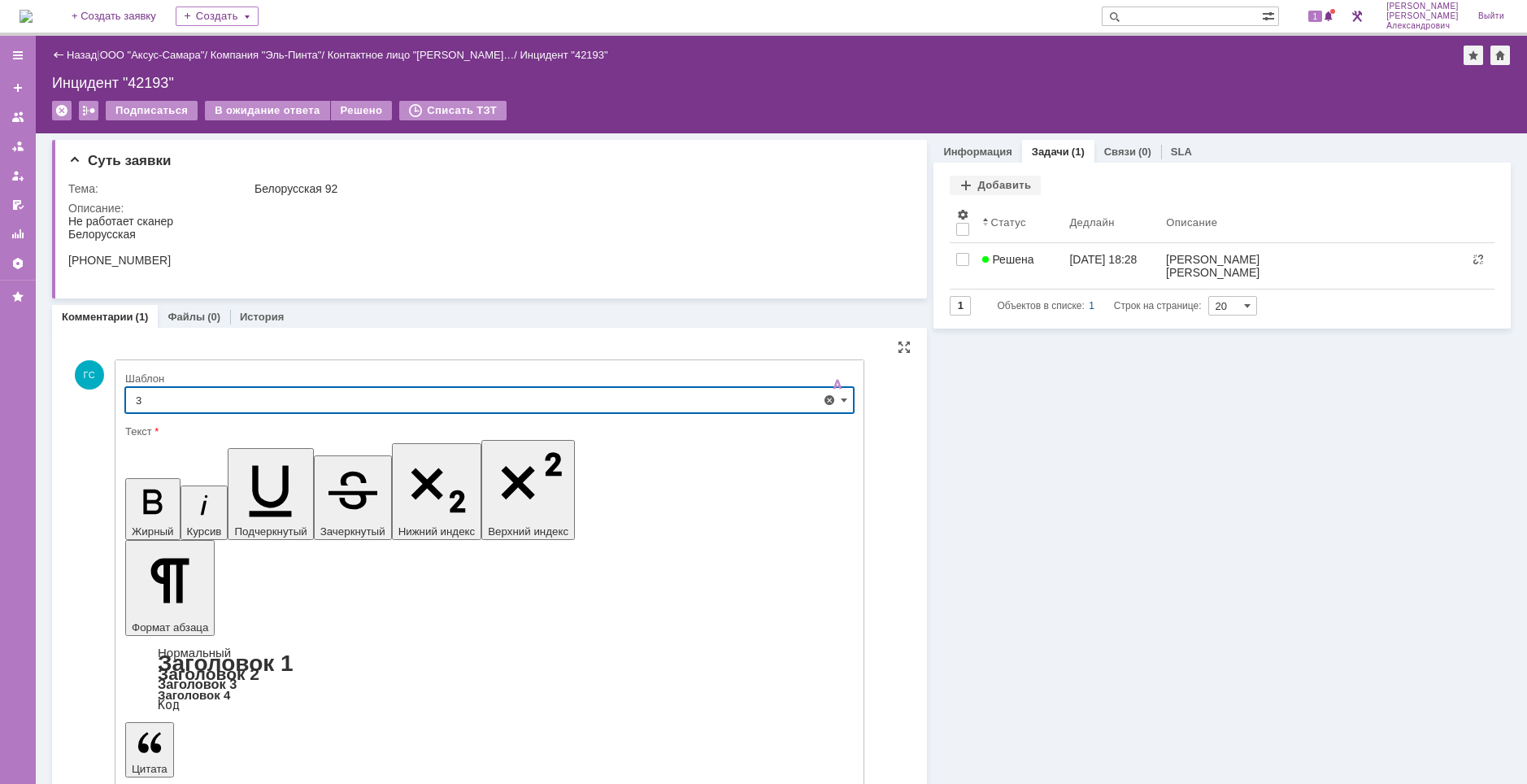
type input "3"
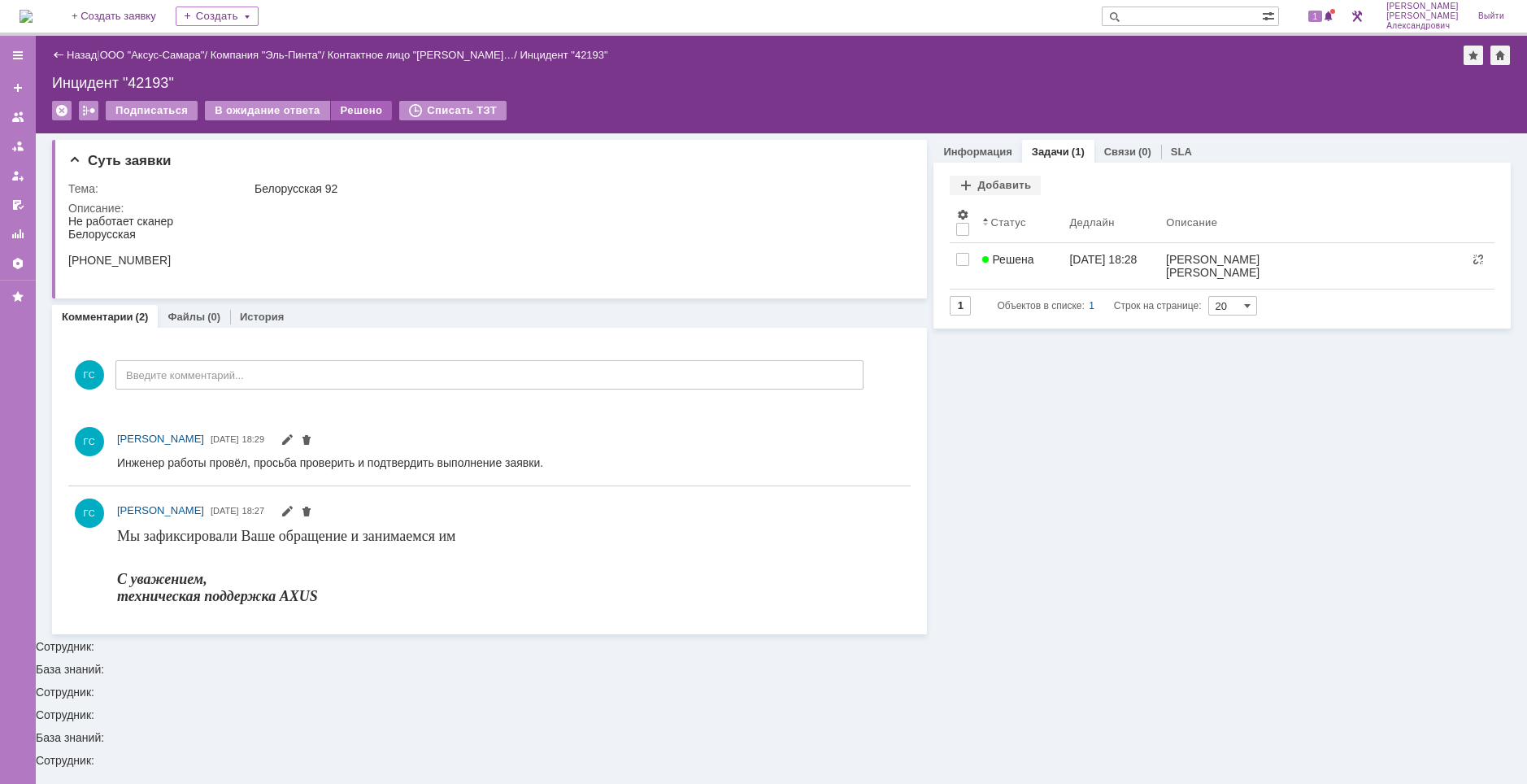
click at [352, 110] on div "Решено" at bounding box center [362, 111] width 62 height 20
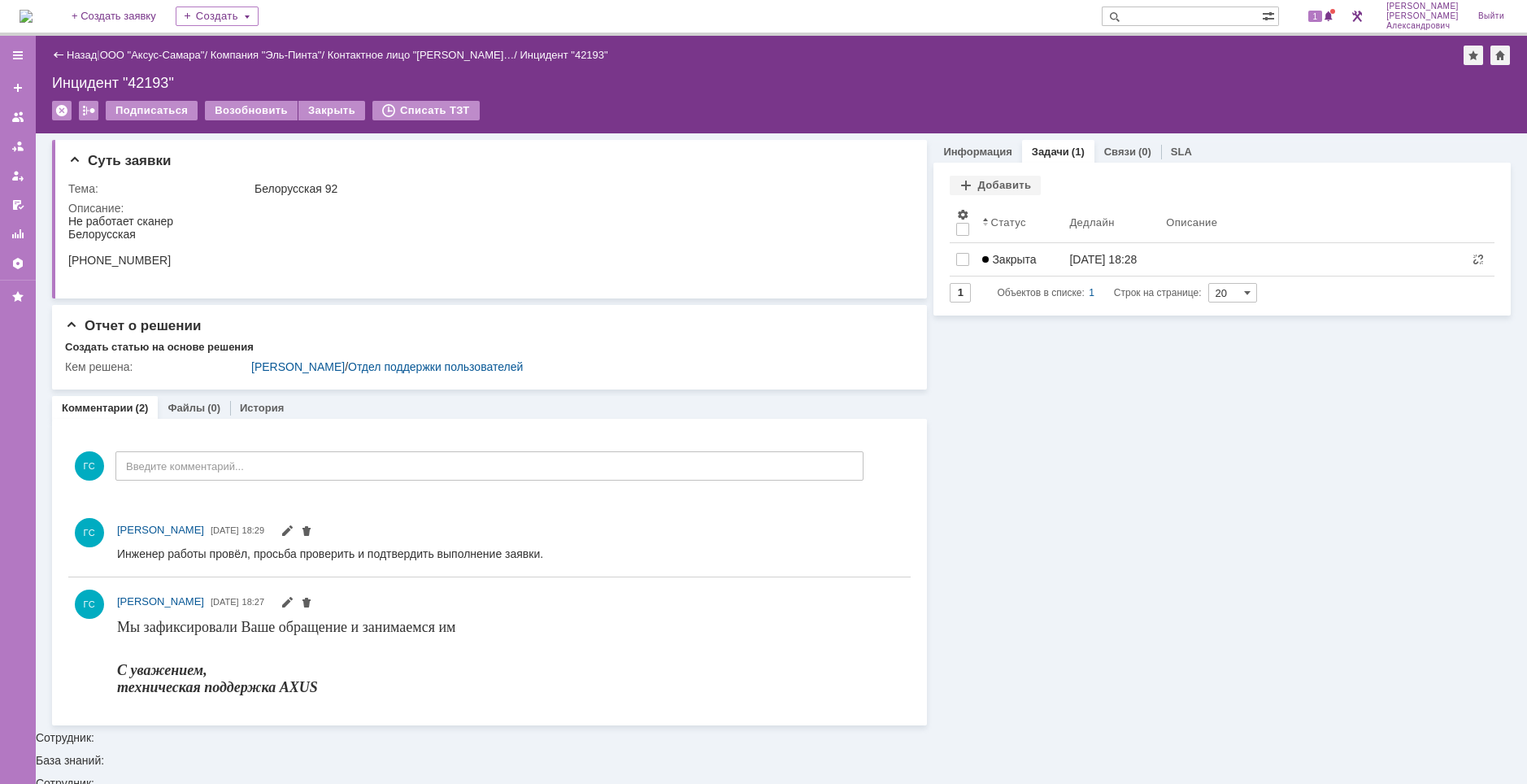
drag, startPoint x: 1289, startPoint y: 24, endPoint x: 1299, endPoint y: 23, distance: 10.0
click at [1289, 24] on div "На домашнюю + Создать заявку Создать 1 [PERSON_NAME]" at bounding box center [763, 18] width 1527 height 36
click at [1313, 18] on div "1" at bounding box center [1321, 16] width 33 height 20
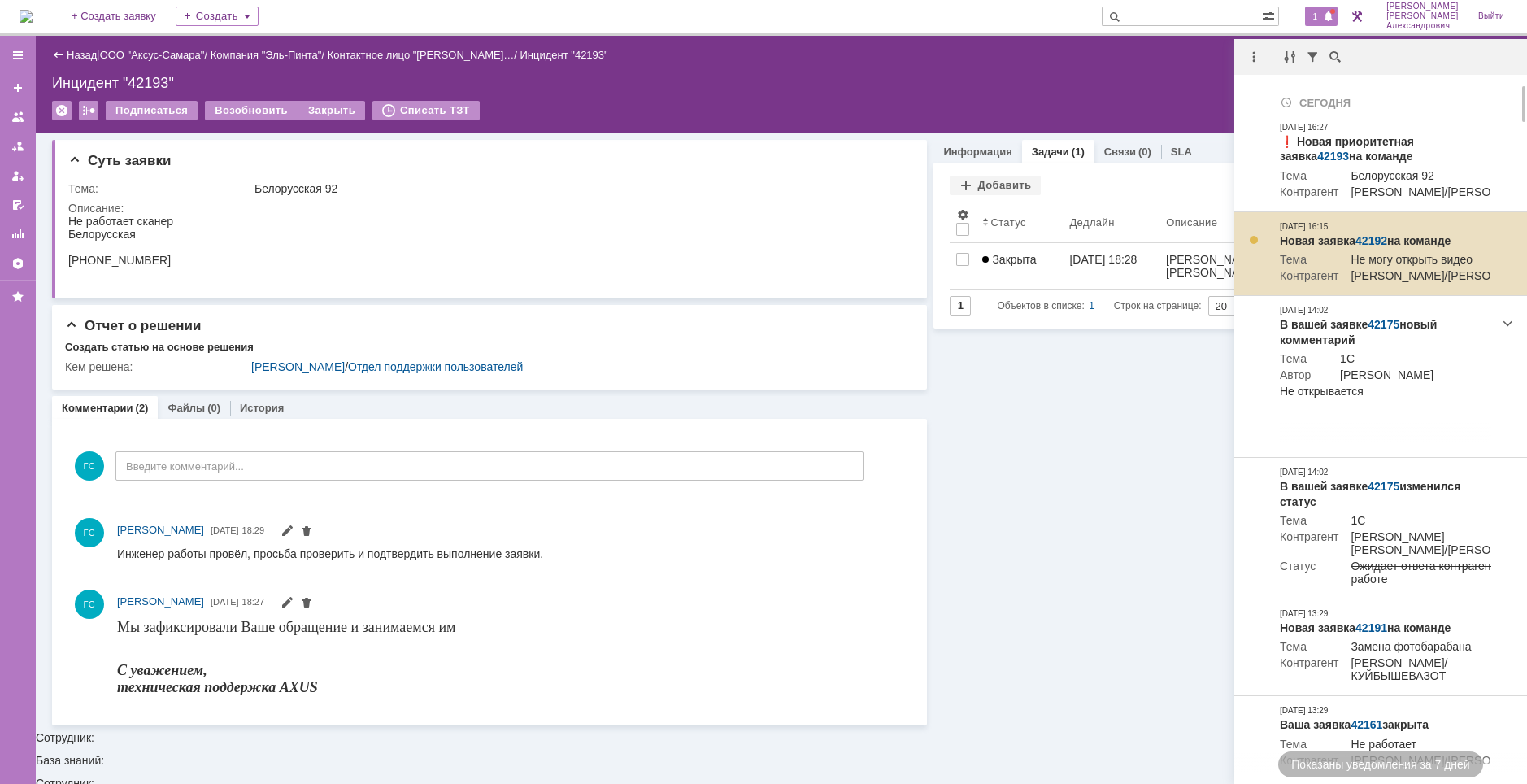
click at [1368, 247] on link "42192" at bounding box center [1371, 241] width 32 height 13
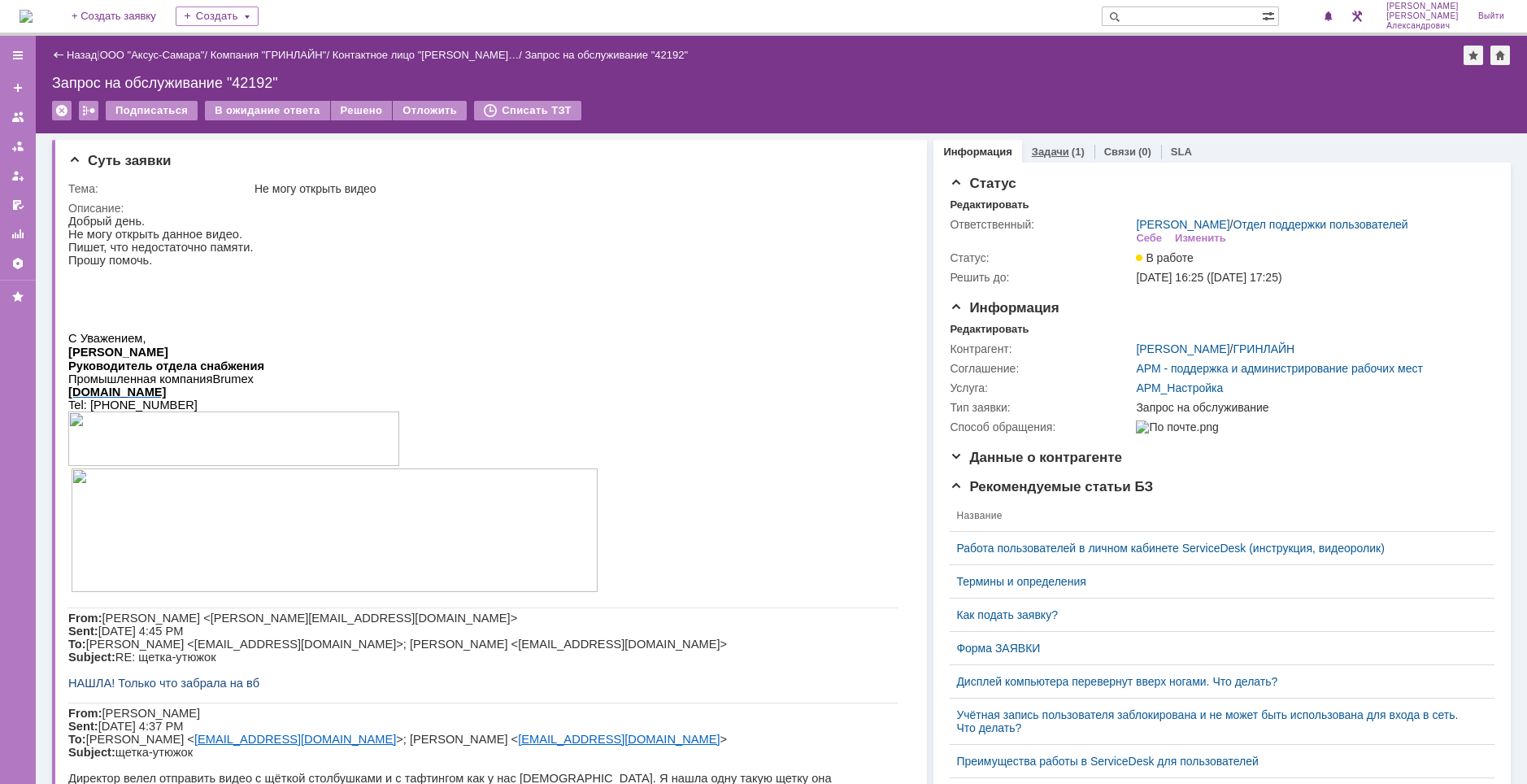
click at [1033, 148] on link "Задачи" at bounding box center [1050, 151] width 37 height 12
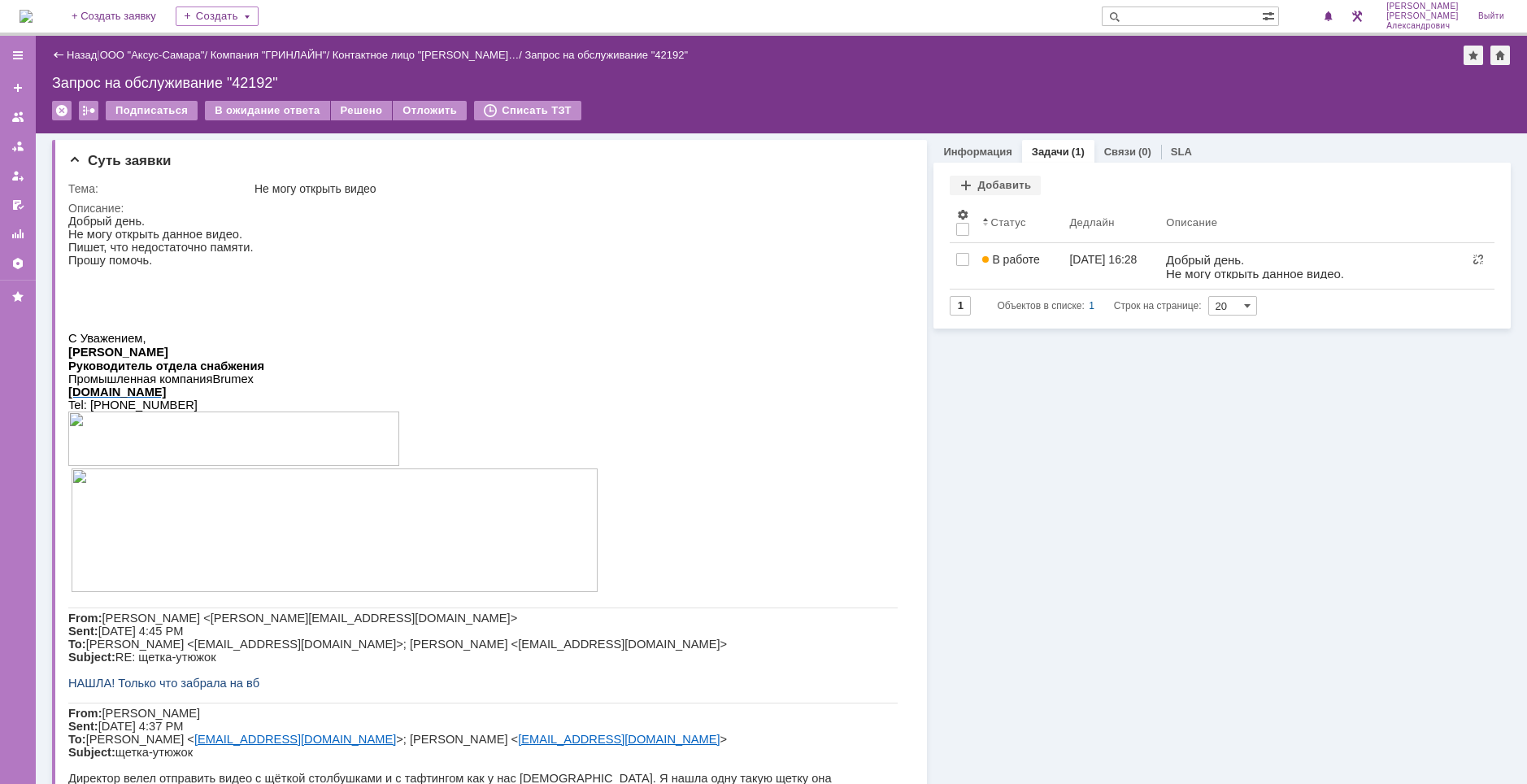
click at [33, 23] on img at bounding box center [26, 16] width 13 height 13
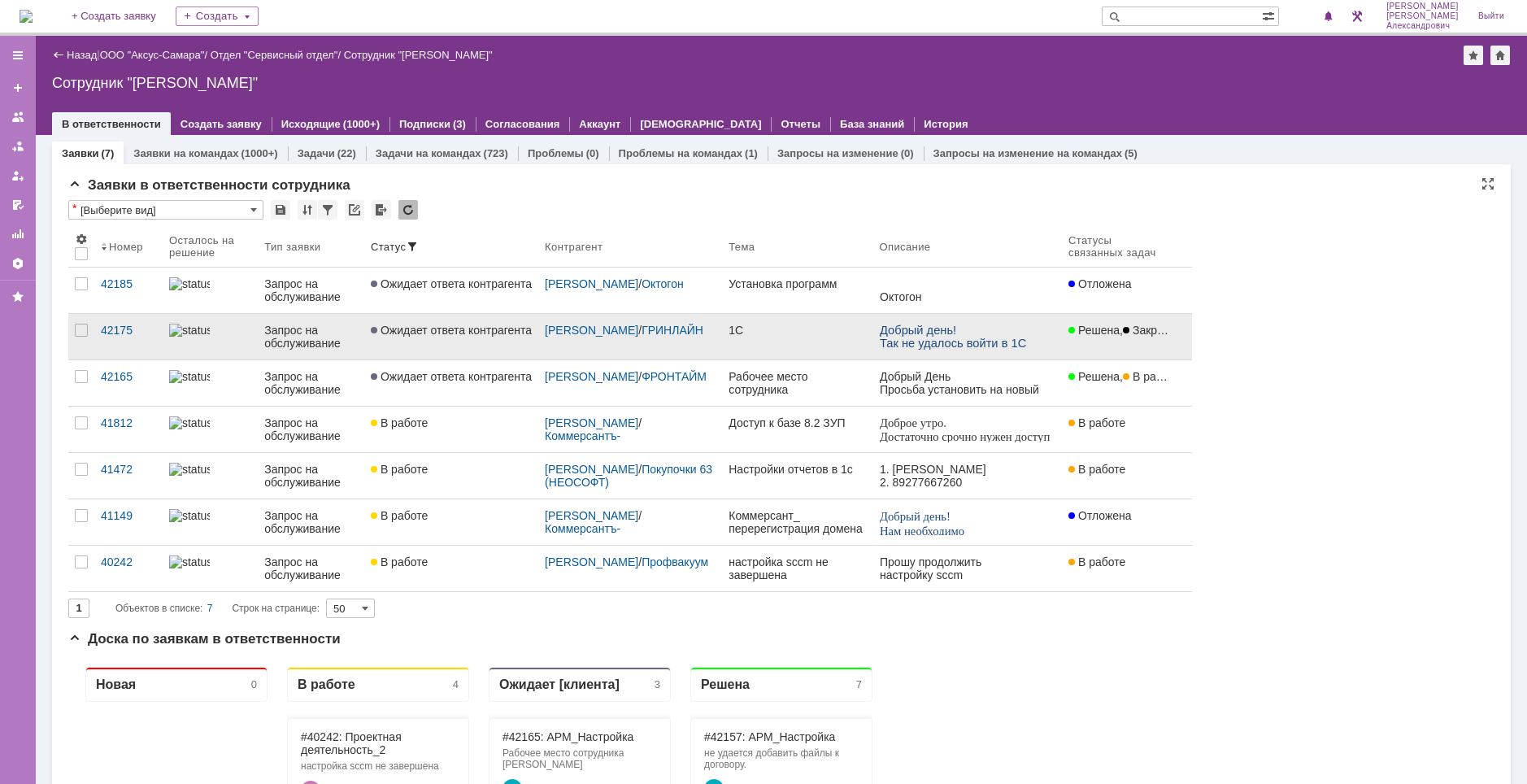
click at [818, 344] on link "1С" at bounding box center [797, 337] width 151 height 46
